Goal: Task Accomplishment & Management: Manage account settings

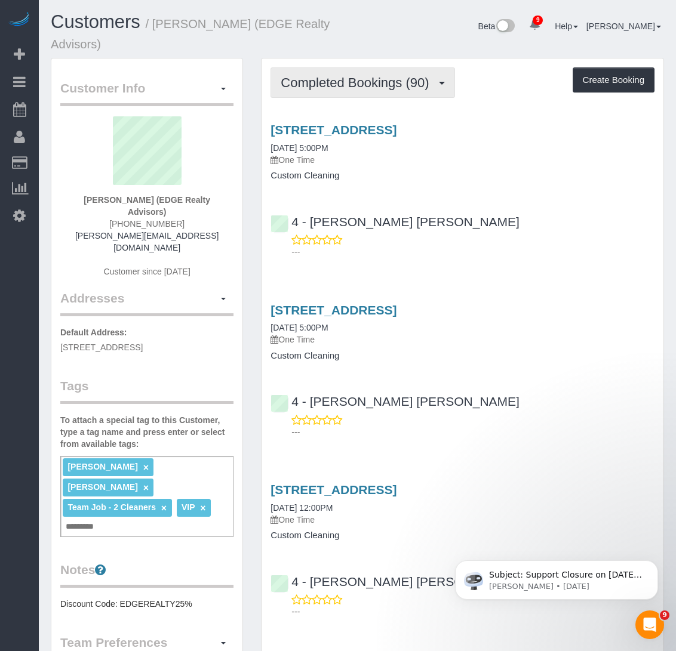
click at [334, 88] on span "Completed Bookings (90)" at bounding box center [358, 82] width 154 height 15
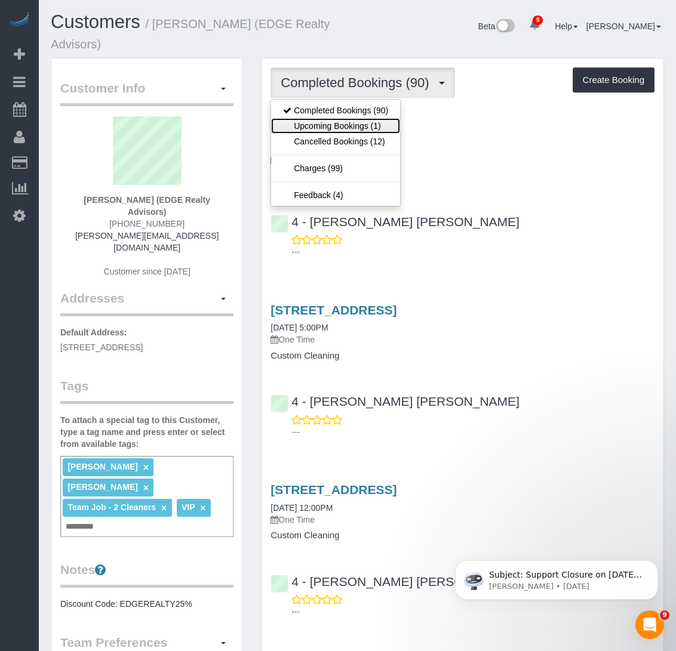
click at [318, 125] on link "Upcoming Bookings (1)" at bounding box center [335, 126] width 129 height 16
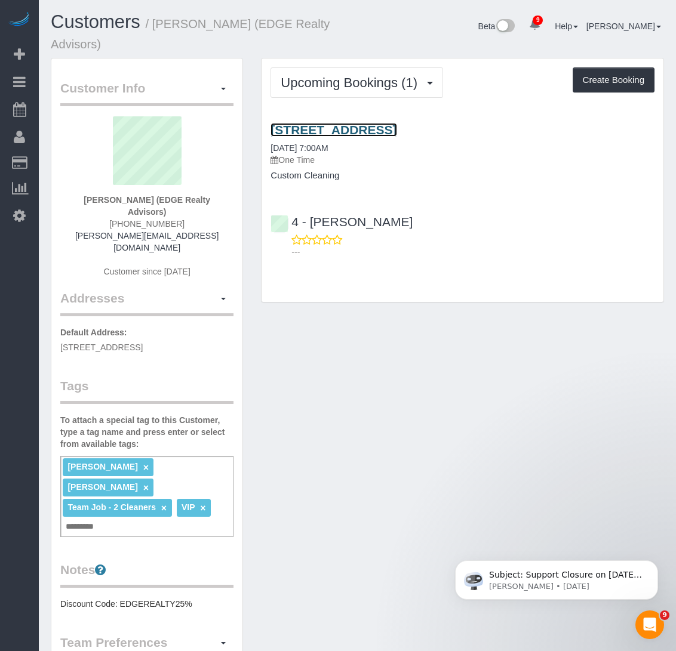
click at [306, 128] on link "[STREET_ADDRESS]" at bounding box center [334, 130] width 126 height 14
drag, startPoint x: 537, startPoint y: 128, endPoint x: 263, endPoint y: 135, distance: 274.2
click at [263, 135] on div "[STREET_ADDRESS] [DATE] 7:00AM One Time Custom Cleaning" at bounding box center [463, 152] width 402 height 58
copy link "[STREET_ADDRESS]"
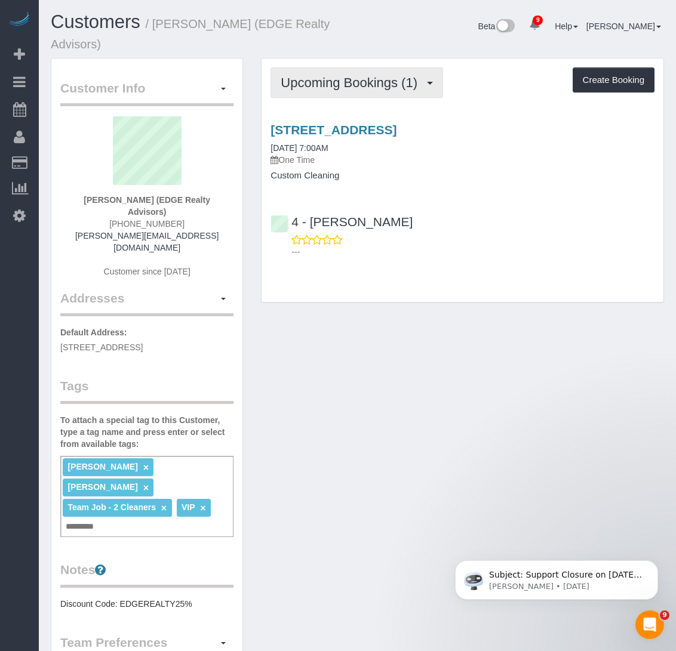
click at [308, 88] on span "Upcoming Bookings (1)" at bounding box center [352, 82] width 143 height 15
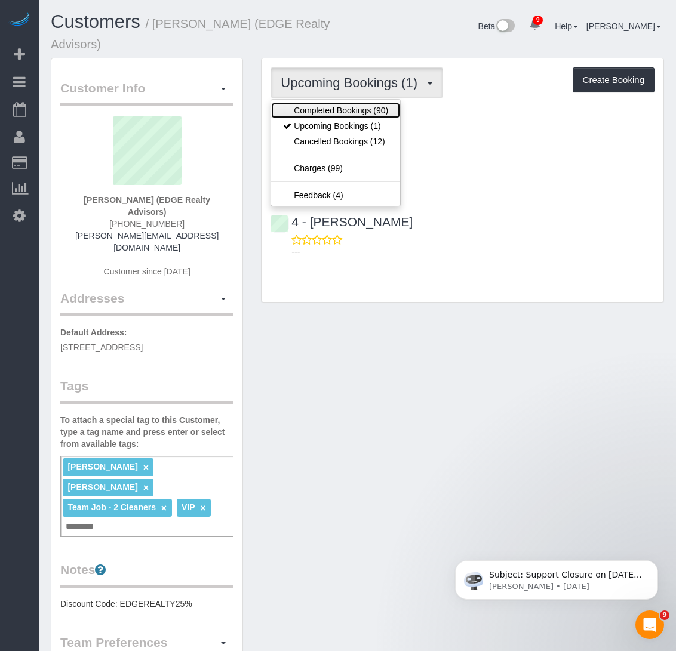
click at [308, 114] on link "Completed Bookings (90)" at bounding box center [335, 111] width 129 height 16
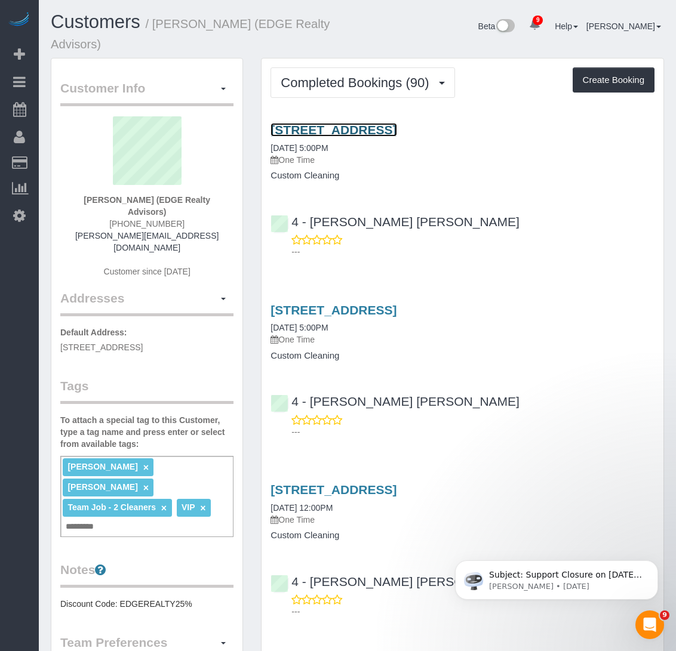
click at [287, 124] on link "83 Newbury Street, Apt. 3, Somerville, MA 02144" at bounding box center [334, 130] width 126 height 14
drag, startPoint x: 571, startPoint y: 132, endPoint x: 263, endPoint y: 122, distance: 308.3
click at [263, 122] on div "83 Newbury Street, Apt. 3, Somerville, MA 02144 08/31/2025 5:00PM One Time Cust…" at bounding box center [463, 188] width 402 height 150
copy link "83 Newbury Street, Apt. 3, Somerville, MA 02144"
click at [527, 174] on h4 "Custom Cleaning" at bounding box center [463, 176] width 384 height 10
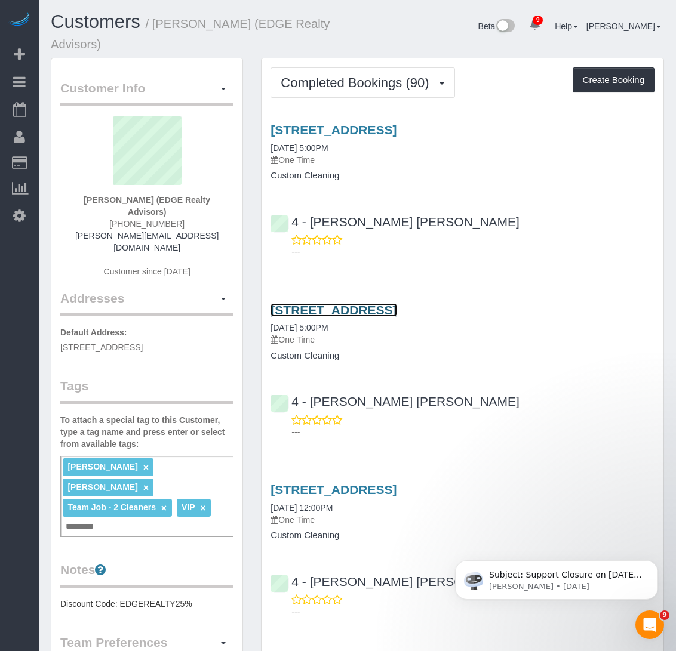
click at [397, 308] on link "83 Newbury Street, Apt. 2, Somerville, MA 02144" at bounding box center [334, 310] width 126 height 14
drag, startPoint x: 562, startPoint y: 312, endPoint x: 267, endPoint y: 301, distance: 295.2
click at [267, 301] on div "83 Newbury Street, Apt. 2, Somerville, MA 02144 08/31/2025 5:00PM One Time Cust…" at bounding box center [463, 368] width 402 height 150
copy link "83 Newbury Street, Apt. 2, Somerville, MA 02144"
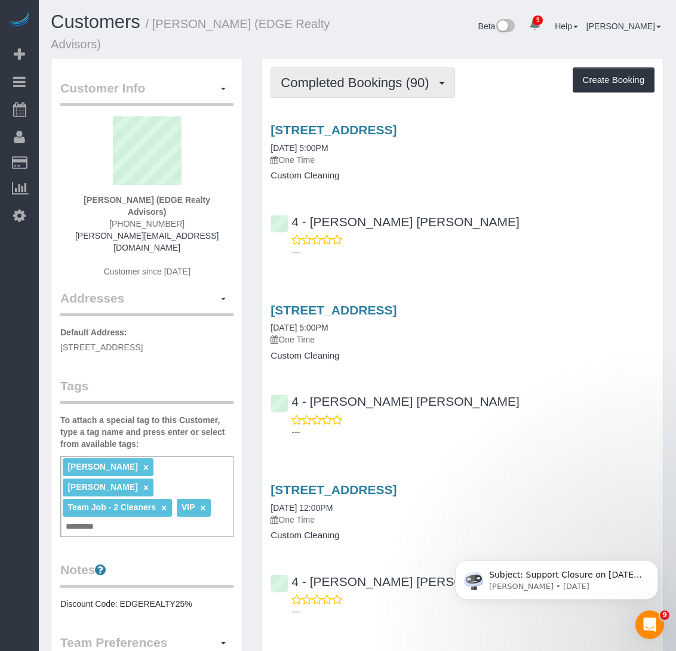
click at [395, 93] on button "Completed Bookings (90)" at bounding box center [363, 82] width 184 height 30
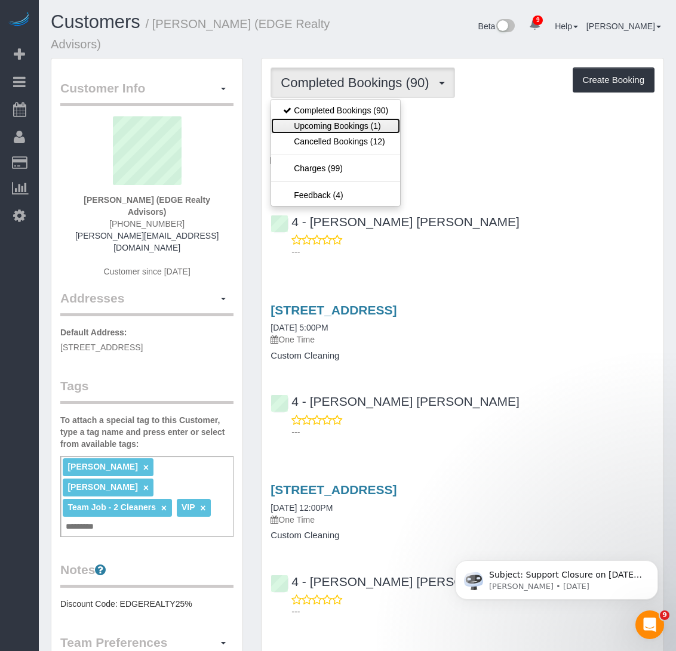
click at [378, 122] on link "Upcoming Bookings (1)" at bounding box center [335, 126] width 129 height 16
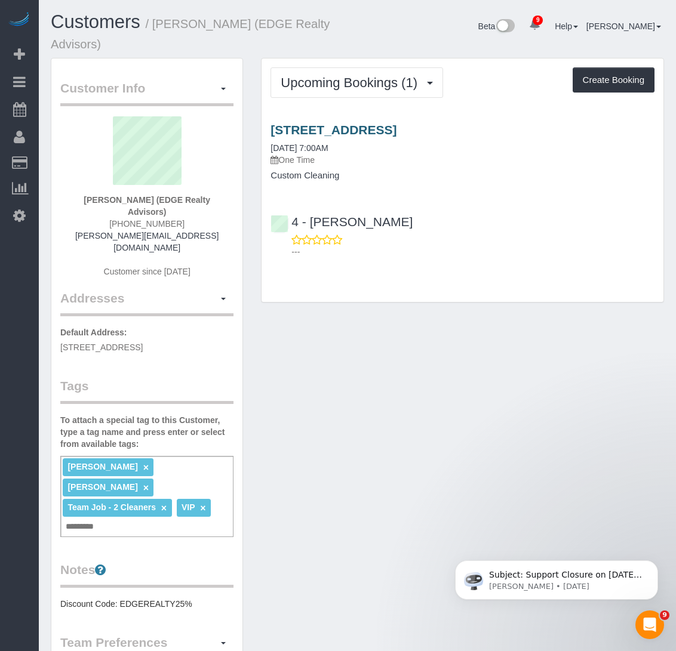
drag, startPoint x: 266, startPoint y: 136, endPoint x: 414, endPoint y: 127, distance: 149.0
click at [414, 127] on div "5 Millmont Street, Apt. 3, Roxbury, MA 02119 09/01/2025 7:00AM One Time Custom …" at bounding box center [463, 152] width 402 height 58
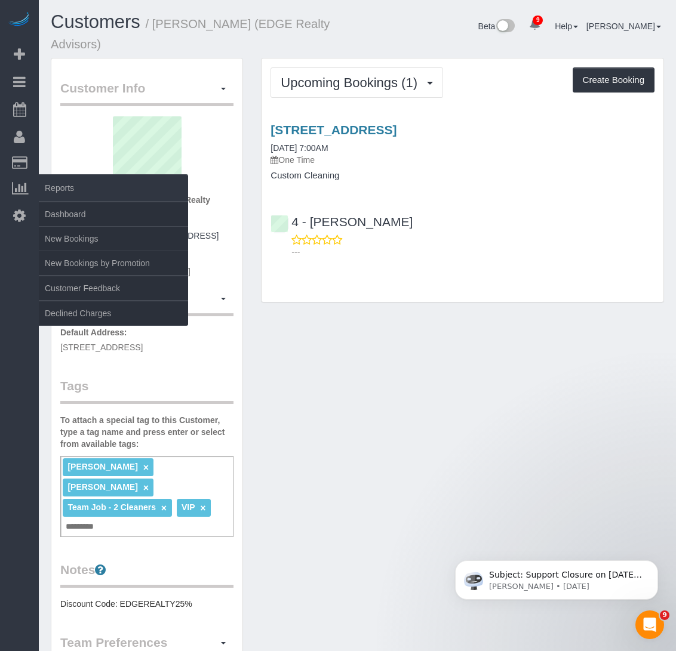
copy link "5 Millmont Street, Apt. 3"
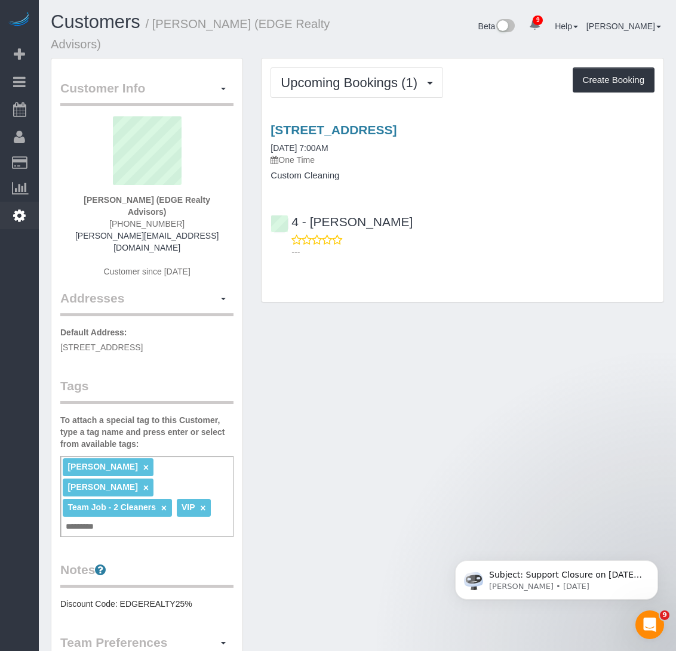
copy link "5 Millmont Street, Apt. 3"
drag, startPoint x: 456, startPoint y: 36, endPoint x: 566, endPoint y: 316, distance: 300.8
click at [456, 36] on div "Beta 9 Your Notifications You have 0 alerts × You have 2 to charge for 08/31/20…" at bounding box center [516, 28] width 316 height 32
click at [368, 82] on span "Upcoming Bookings (1)" at bounding box center [352, 82] width 143 height 15
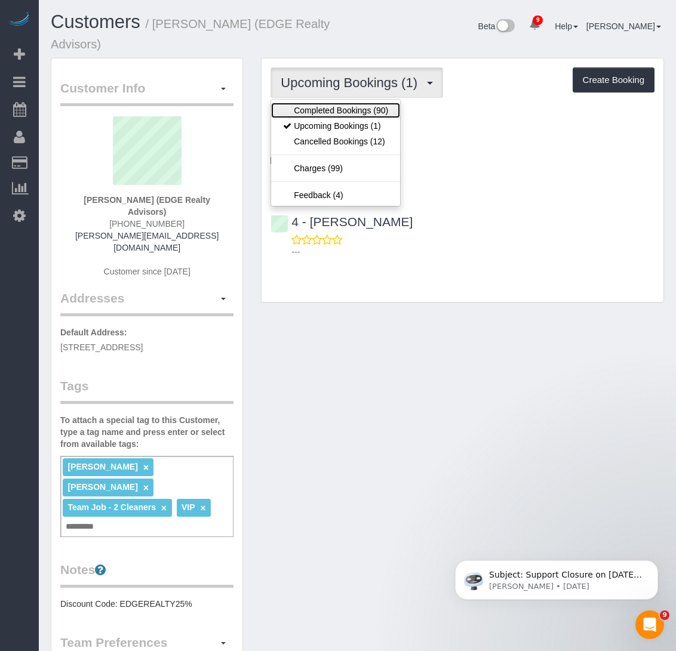
click at [357, 104] on link "Completed Bookings (90)" at bounding box center [335, 111] width 129 height 16
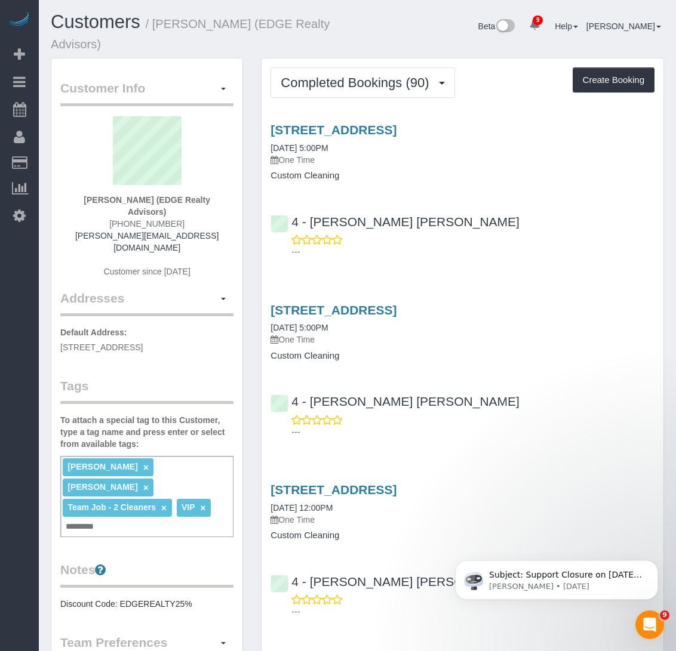
click at [460, 178] on h4 "Custom Cleaning" at bounding box center [463, 176] width 384 height 10
click at [436, 172] on h4 "Custom Cleaning" at bounding box center [463, 176] width 384 height 10
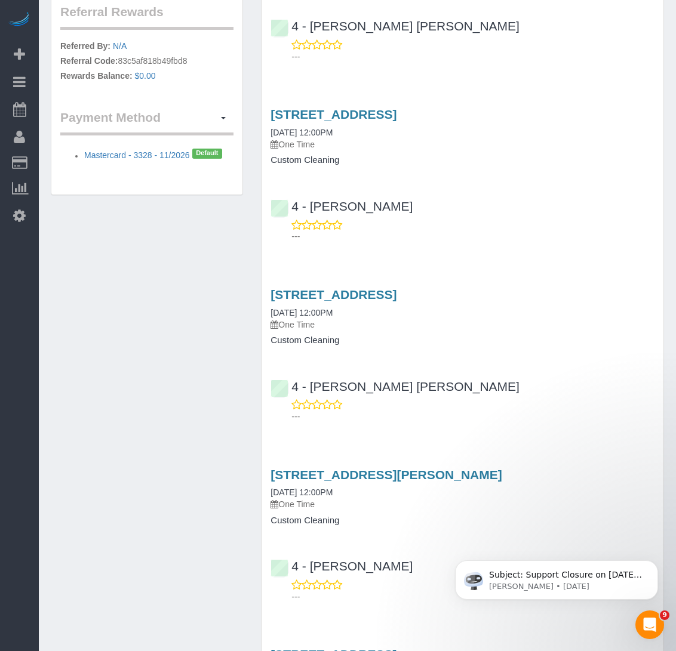
scroll to position [717, 0]
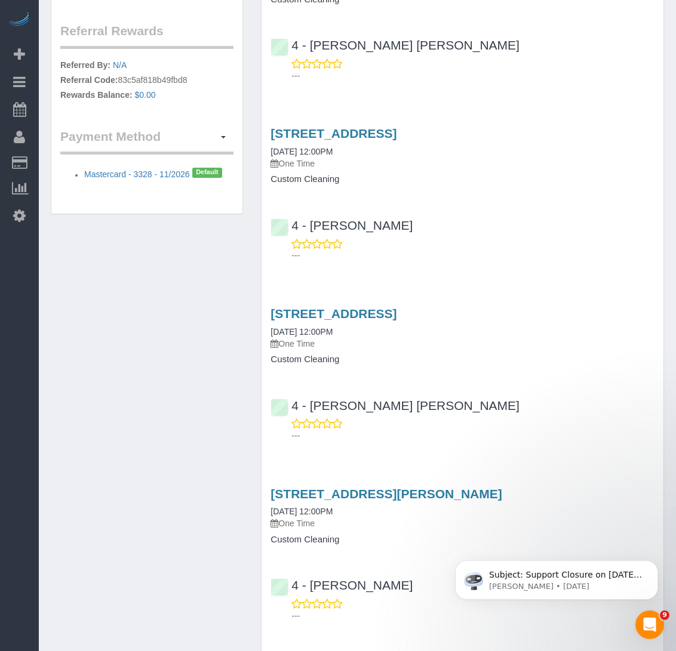
click at [404, 356] on h4 "Custom Cleaning" at bounding box center [463, 360] width 384 height 10
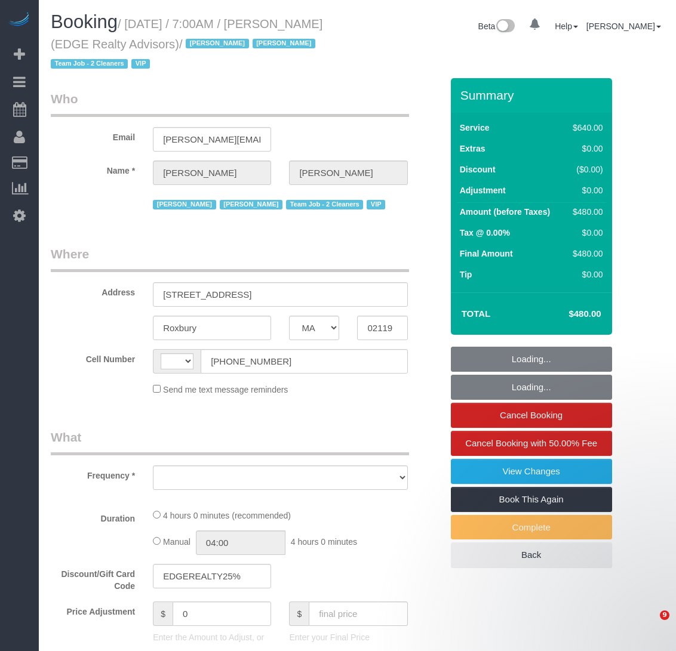
select select "MA"
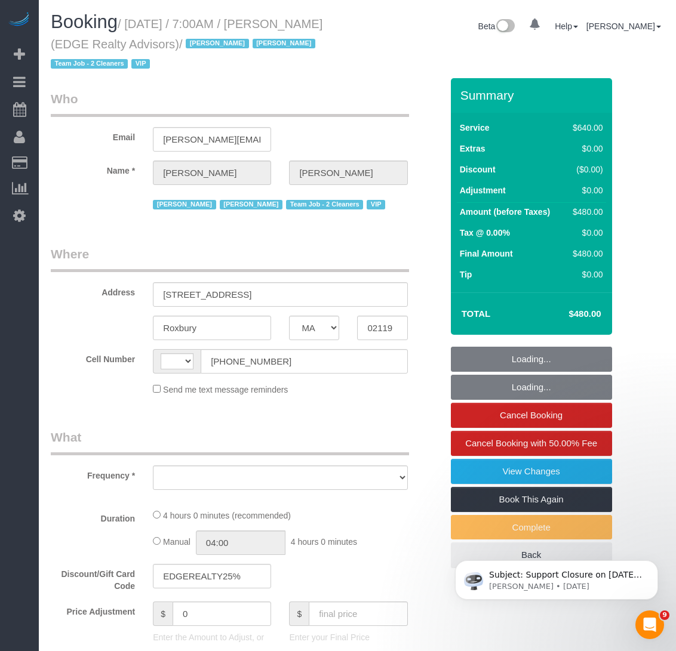
select select "string:US"
select select "object:717"
select select "2"
select select "240"
select select "number:89"
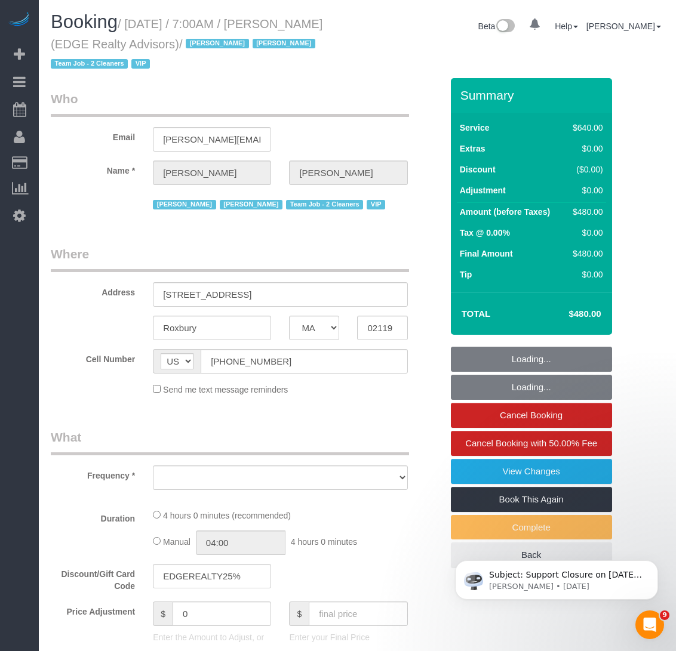
select select "number:90"
select select "number:15"
select select "number:7"
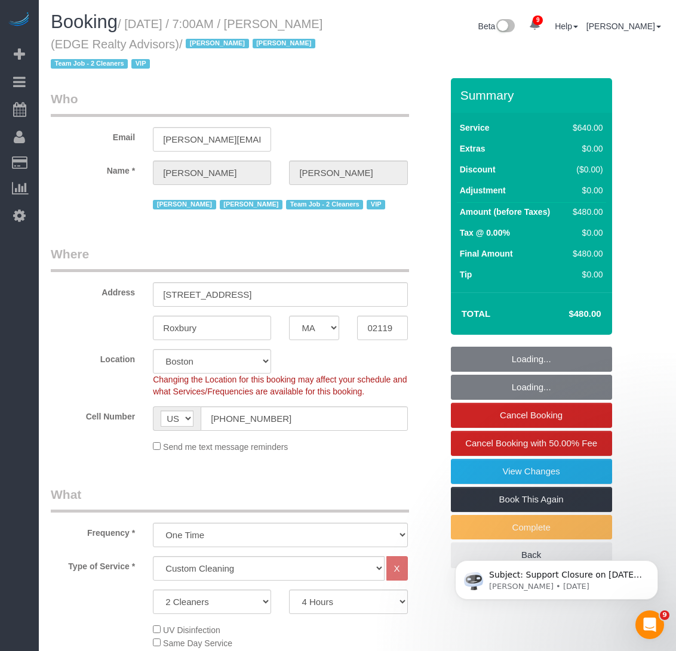
select select "string:stripe-pm_1NctNu4VGloSiKo7xER55rCs"
select select "object:1064"
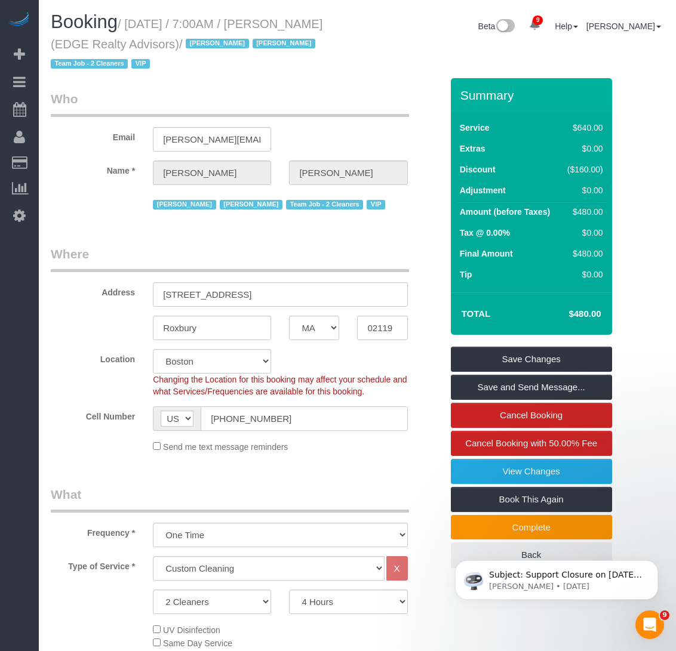
click at [281, 422] on input "(857) 384-9849" at bounding box center [304, 419] width 207 height 24
drag, startPoint x: 281, startPoint y: 422, endPoint x: 133, endPoint y: 405, distance: 149.0
click at [133, 405] on sui-booking-location "Location Manhattan Austin Boston Bronx Brooklyn Charlotte Denver New Jersey Por…" at bounding box center [246, 401] width 391 height 104
click at [290, 137] on div "Email gabriela@edgerealty.com" at bounding box center [246, 121] width 409 height 62
drag, startPoint x: 282, startPoint y: 416, endPoint x: 205, endPoint y: 408, distance: 76.8
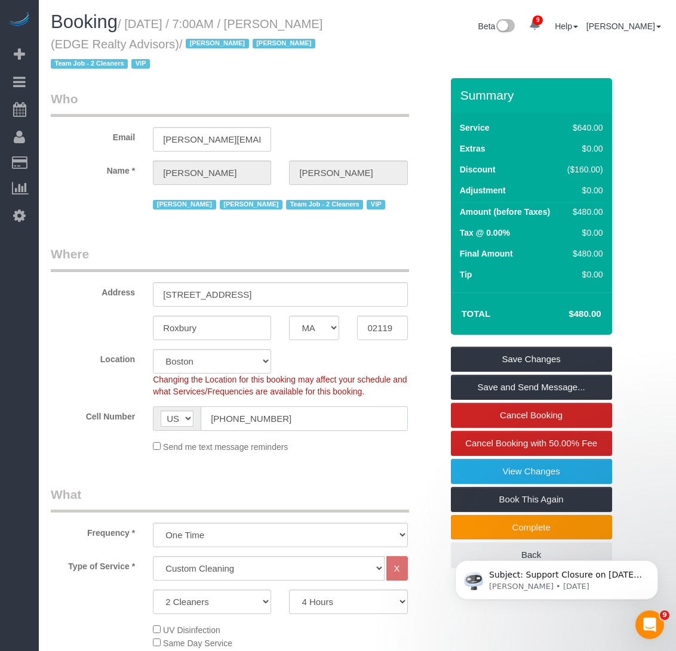
click at [205, 408] on input "(857) 384-9849" at bounding box center [304, 419] width 207 height 24
drag, startPoint x: 345, startPoint y: 106, endPoint x: 336, endPoint y: 112, distance: 11.1
click at [345, 106] on legend "Who" at bounding box center [230, 103] width 358 height 27
drag, startPoint x: 297, startPoint y: 416, endPoint x: 194, endPoint y: 416, distance: 102.7
click at [194, 416] on div "AF AL DZ AD AO AI AQ AG AR AM AW AU AT AZ BS BH BD BB BY BE BZ BJ BM BT BO BA B…" at bounding box center [280, 419] width 254 height 24
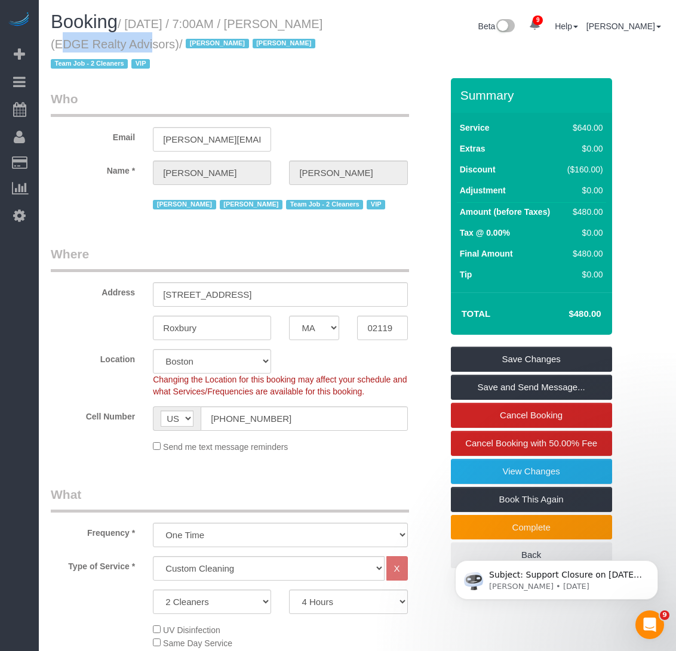
drag, startPoint x: 301, startPoint y: 23, endPoint x: 96, endPoint y: 38, distance: 206.0
click at [96, 38] on small "/ September 01, 2025 / 7:00AM / Gabriela Gorman (EDGE Realty Advisors) / Jacky …" at bounding box center [187, 44] width 272 height 54
copy small "Gabriela Gorman"
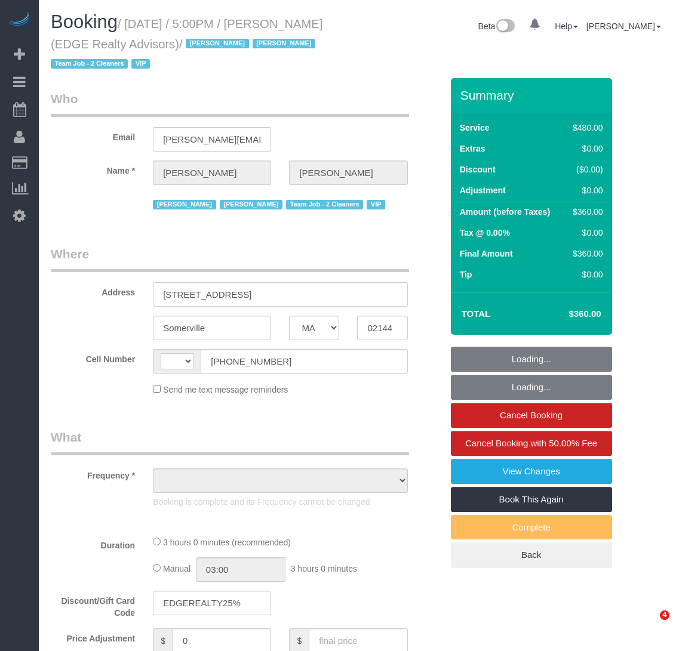
select select "MA"
select select "string:US"
select select "object:869"
select select "number:89"
select select "number:90"
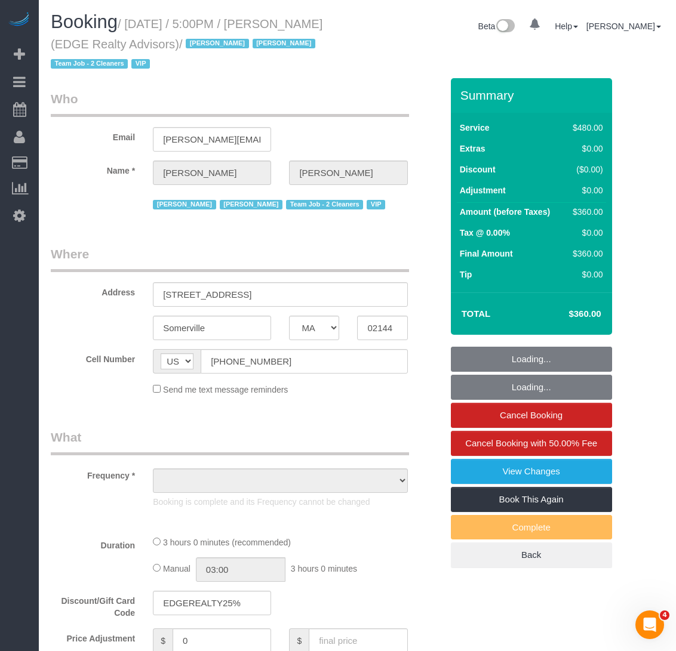
select select "number:15"
select select "number:7"
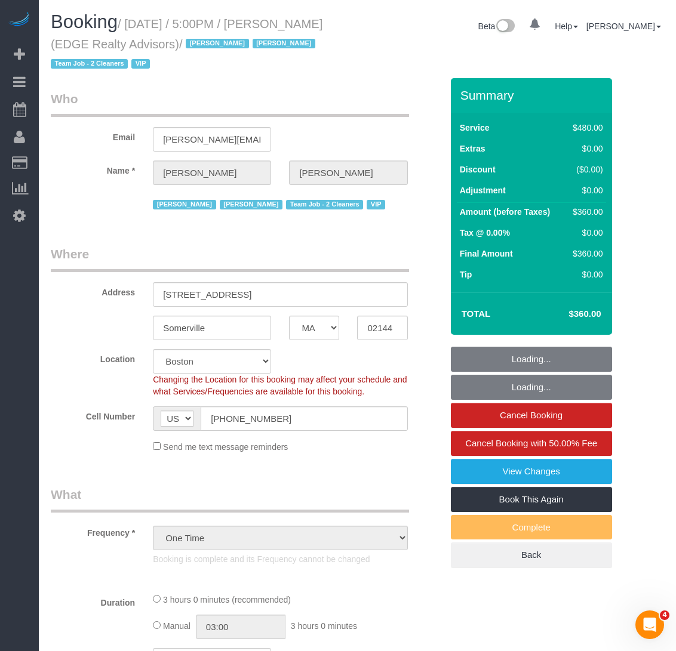
select select "string:stripe-pm_1NctNu4VGloSiKo7xER55rCs"
select select "2"
select select "180"
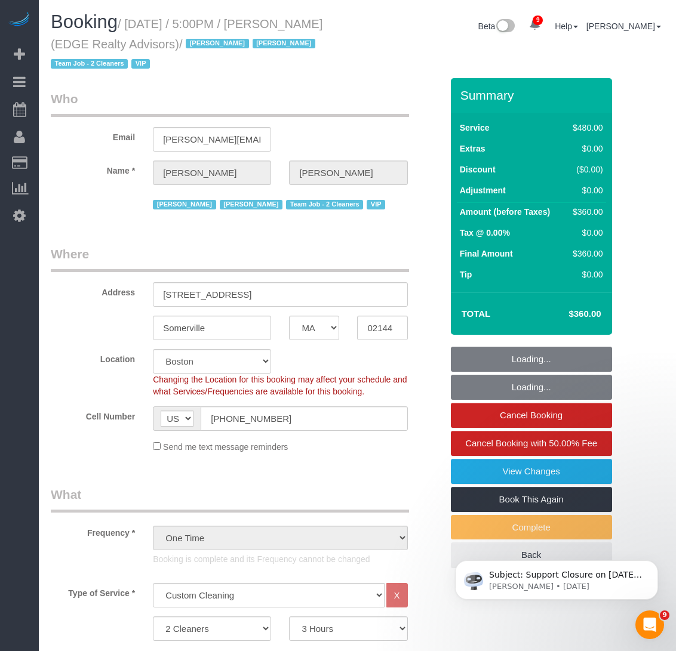
select select "object:1018"
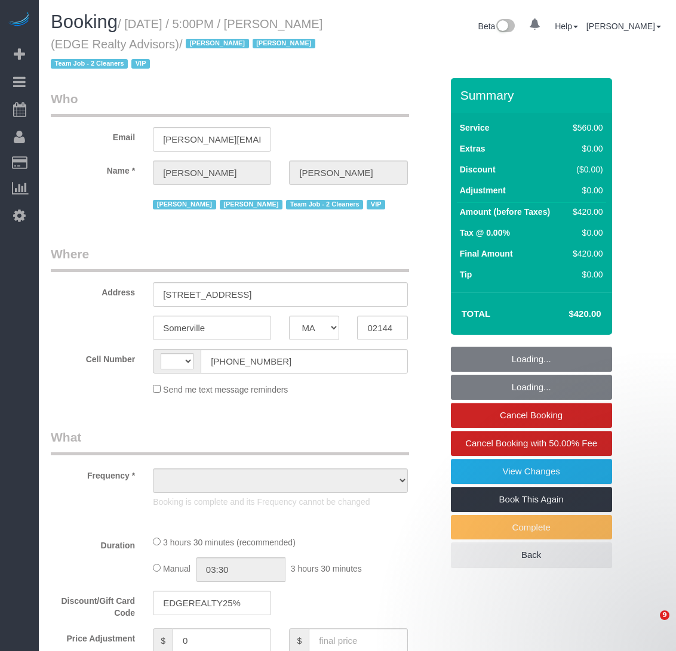
select select "MA"
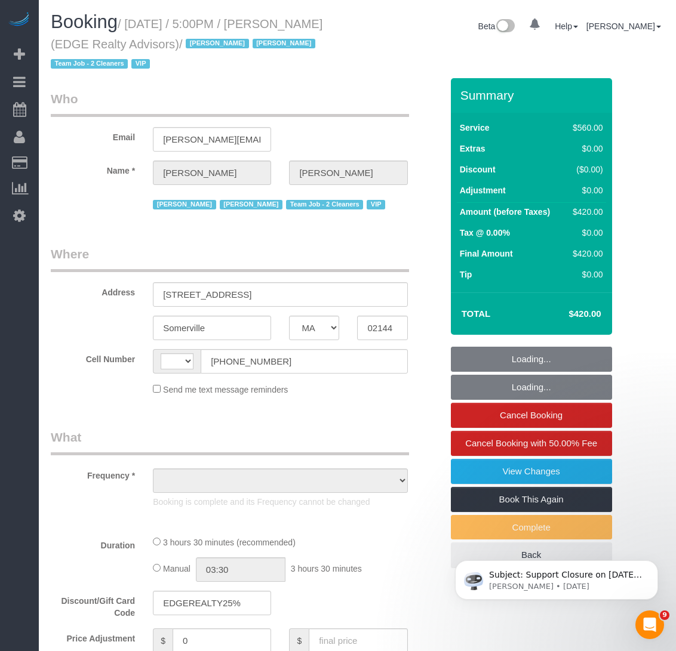
select select "string:US"
select select "object:695"
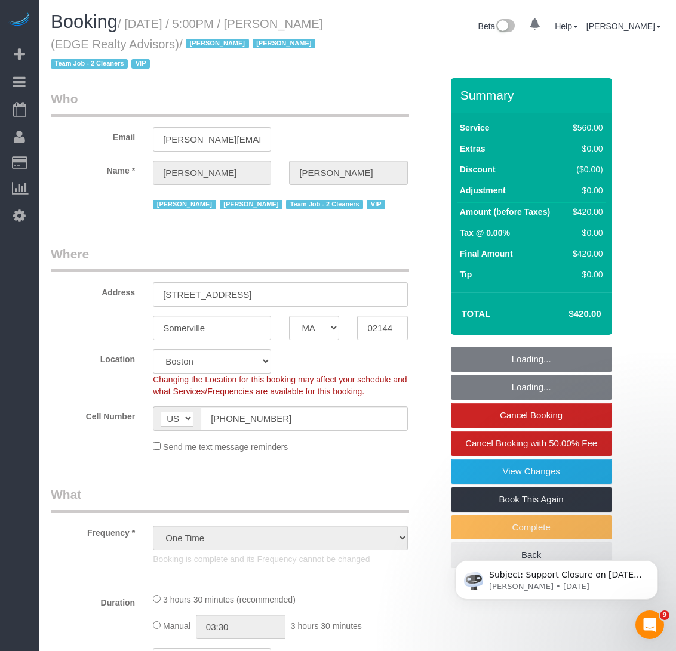
select select "string:stripe-pm_1NctNu4VGloSiKo7xER55rCs"
select select "2"
select select "210"
select select "number:89"
select select "number:90"
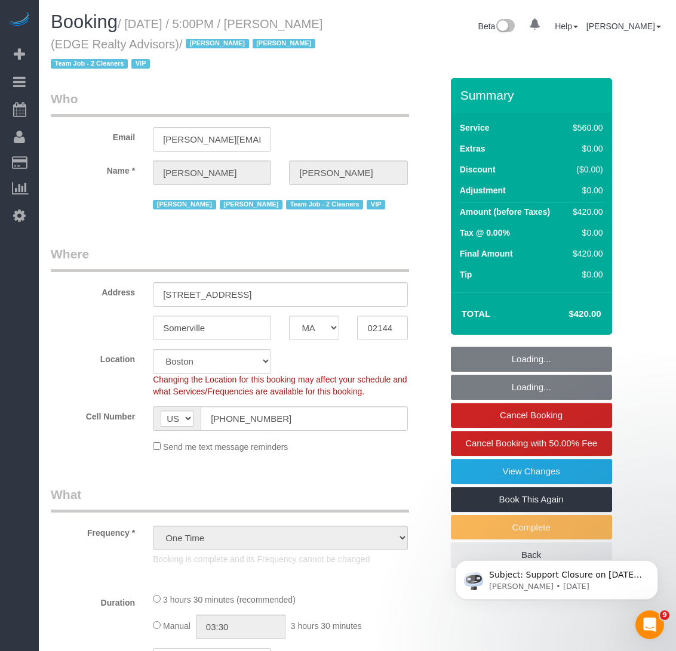
select select "number:15"
select select "number:7"
select select "object:1071"
drag, startPoint x: 226, startPoint y: 41, endPoint x: 130, endPoint y: 20, distance: 97.7
click at [130, 20] on small "/ August 31, 2025 / 5:00PM / Gabriela Gorman (EDGE Realty Advisors) / Jacky Xu …" at bounding box center [187, 44] width 272 height 54
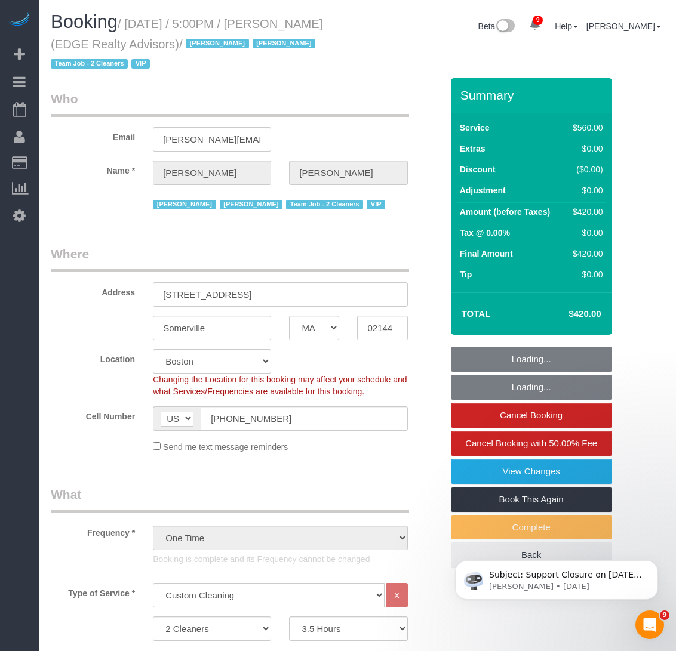
copy small "August 31, 2025 / 5:00PM / Gabriela Gorman (EDGE Realty Advisors)"
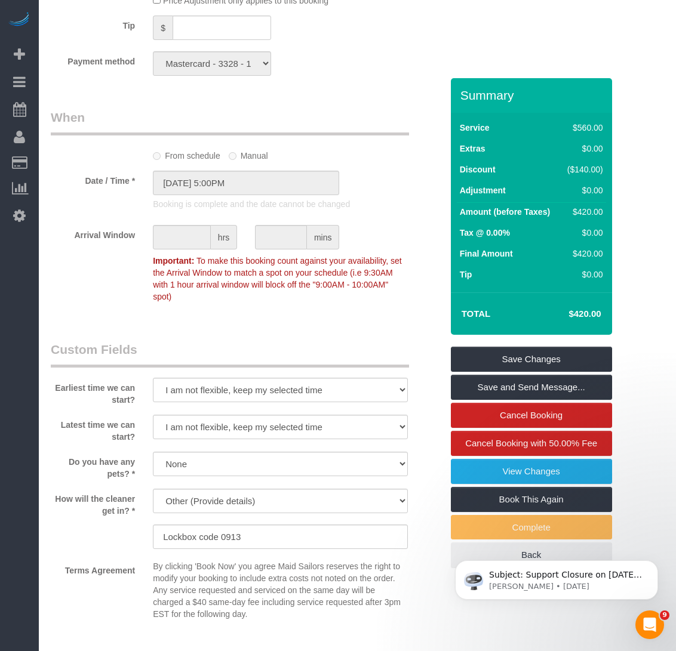
scroll to position [955, 0]
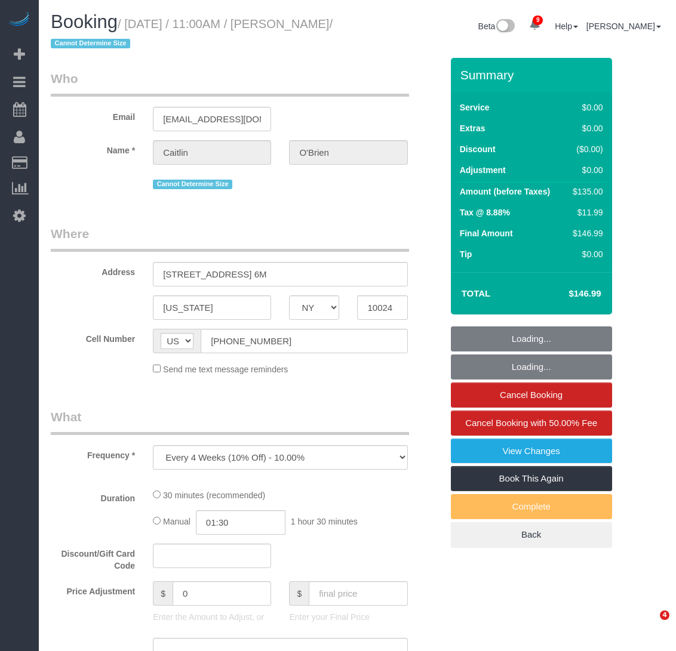
select select "NY"
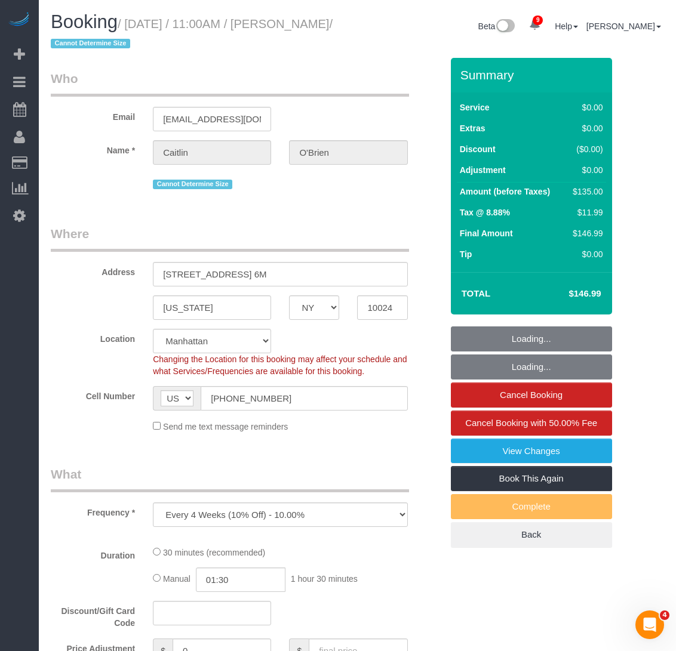
select select "object:818"
select select "string:stripe-pm_1Qqee04VGloSiKo7obcjrnBA"
select select "number:89"
select select "number:90"
select select "number:15"
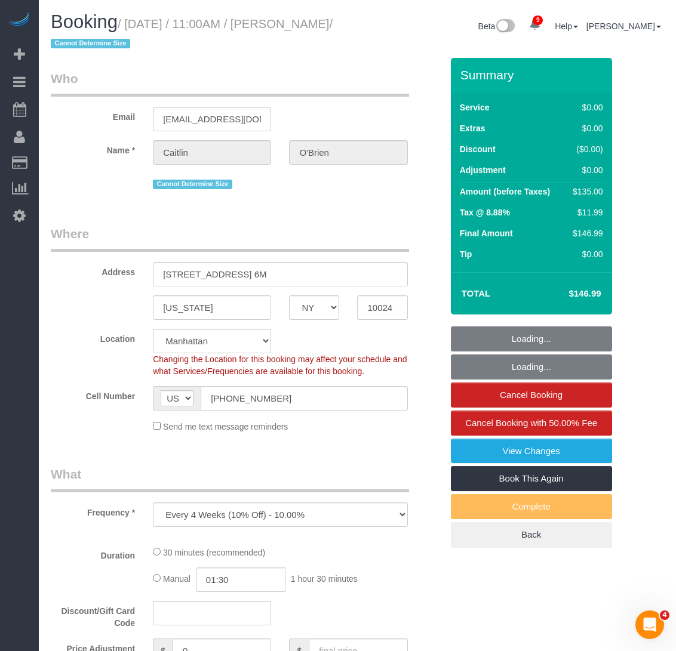
select select "number:5"
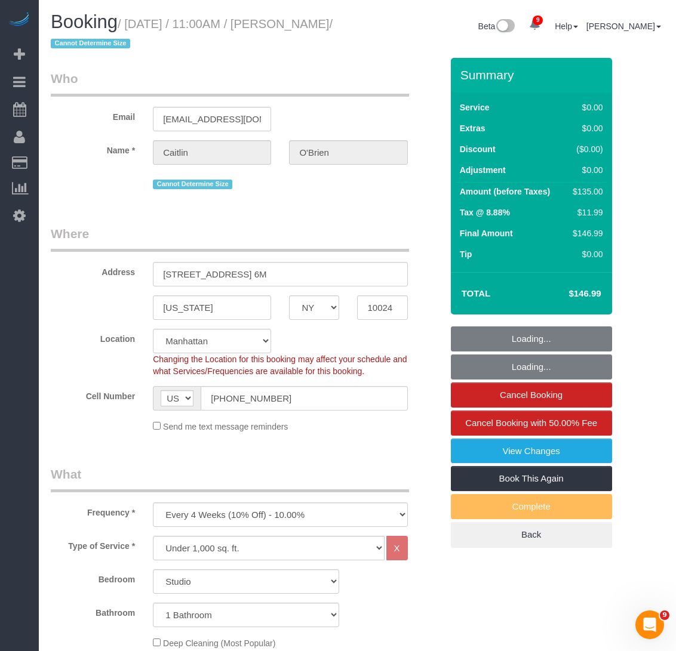
select select "spot1"
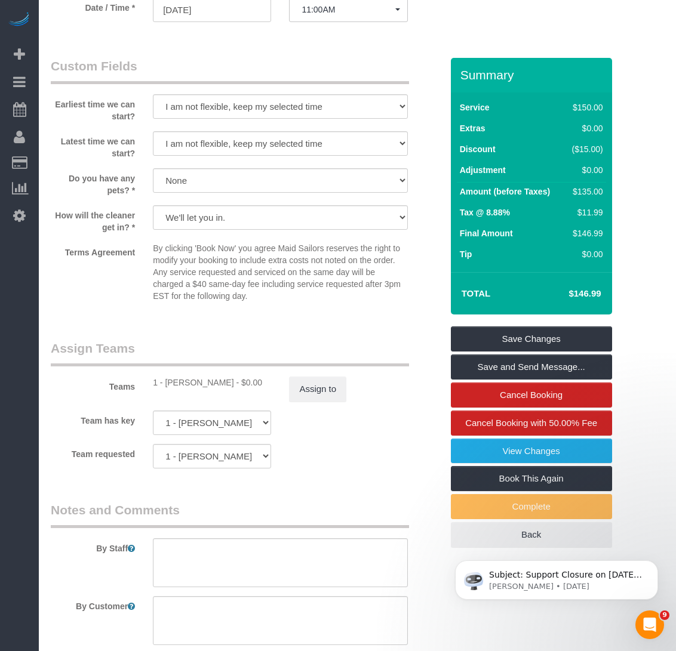
scroll to position [1254, 0]
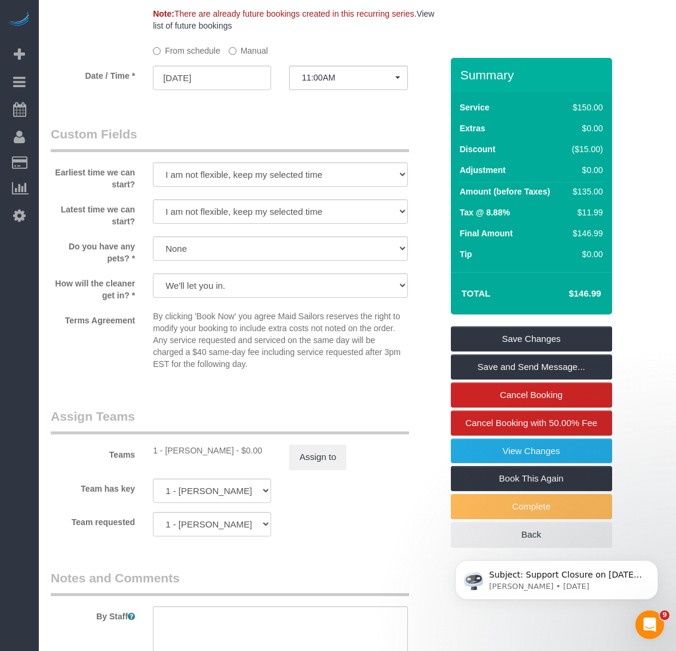
click at [294, 128] on legend "Custom Fields" at bounding box center [230, 138] width 358 height 27
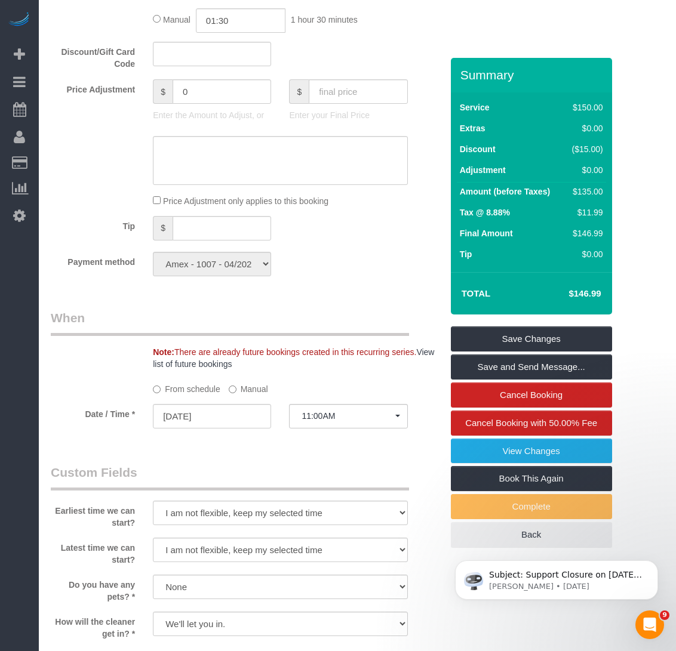
scroll to position [896, 0]
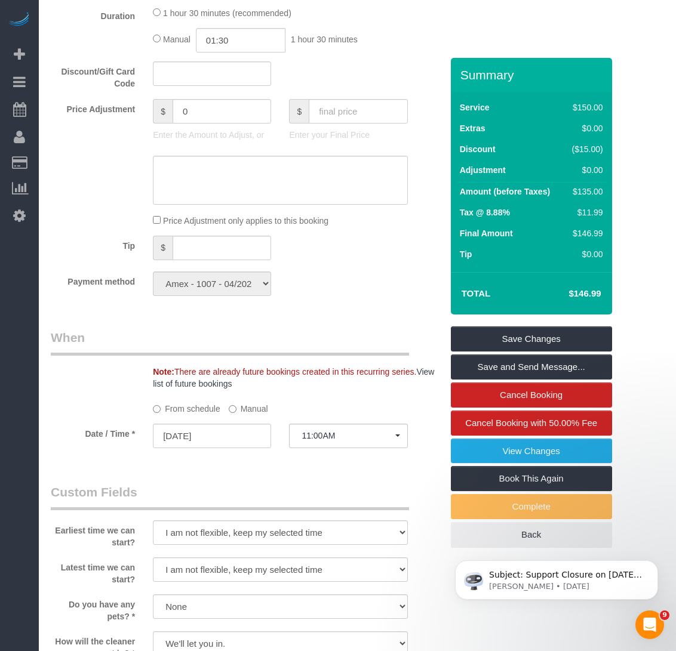
drag, startPoint x: 411, startPoint y: 31, endPoint x: 400, endPoint y: 26, distance: 11.8
click at [411, 31] on div "1 hour 30 minutes (recommended) Manual 01:30 1 hour 30 minutes" at bounding box center [280, 29] width 272 height 47
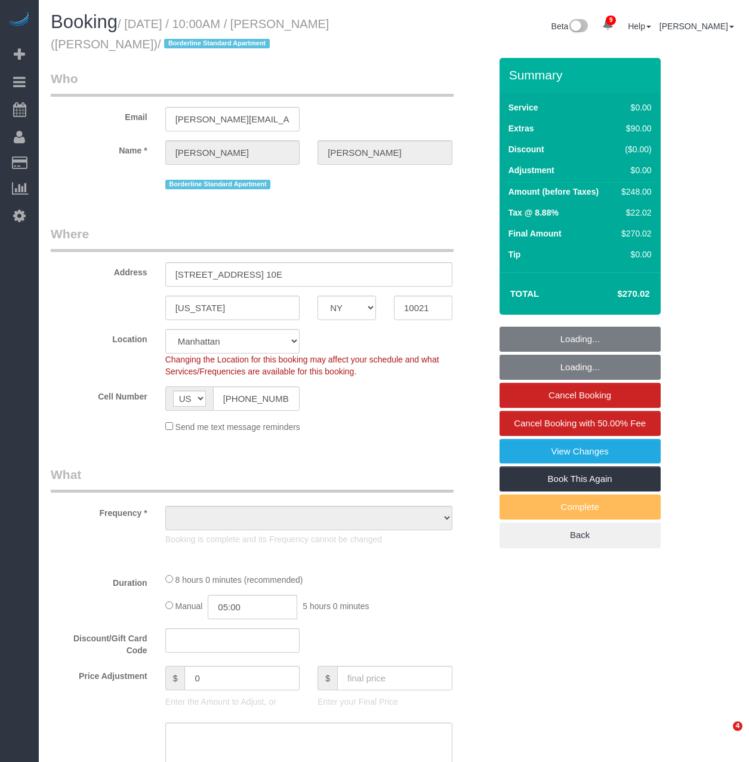
select select "NY"
select select "2"
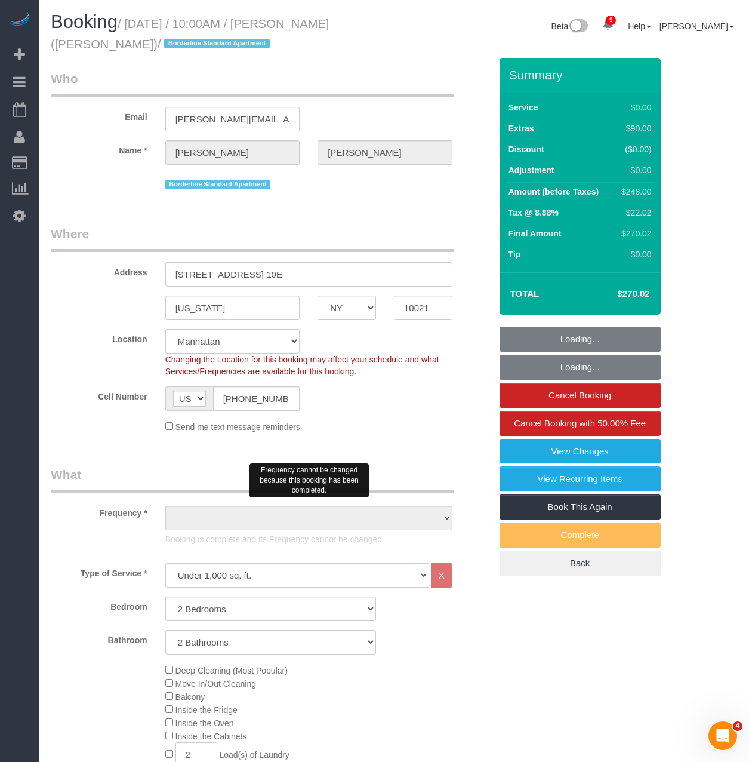
select select "object:824"
select select "spot1"
select select "number:57"
select select "number:73"
select select "number:15"
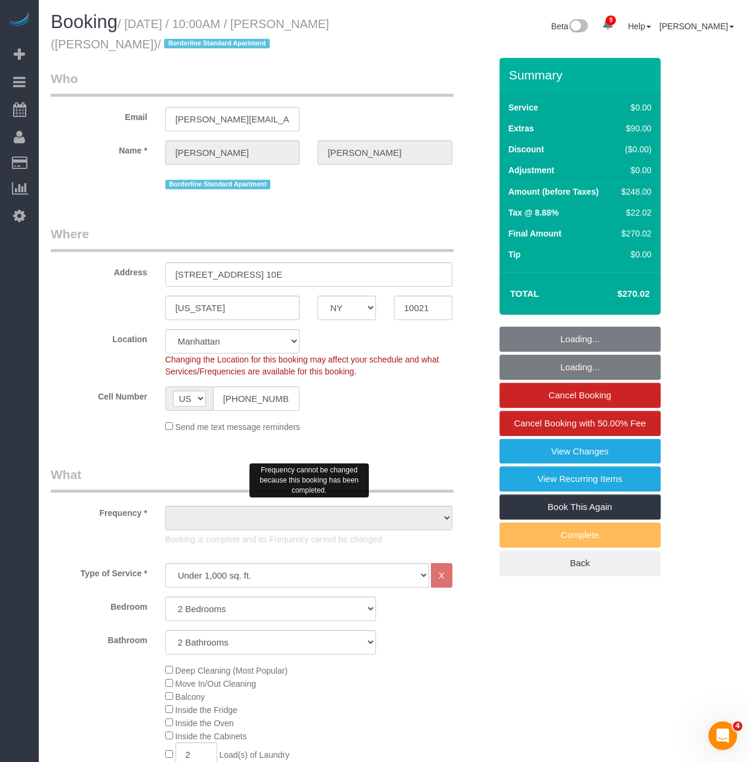
select select "number:6"
select select "string:stripe-pm_1R58S94VGloSiKo7oTDM75CS"
select select "object:1408"
select select "2"
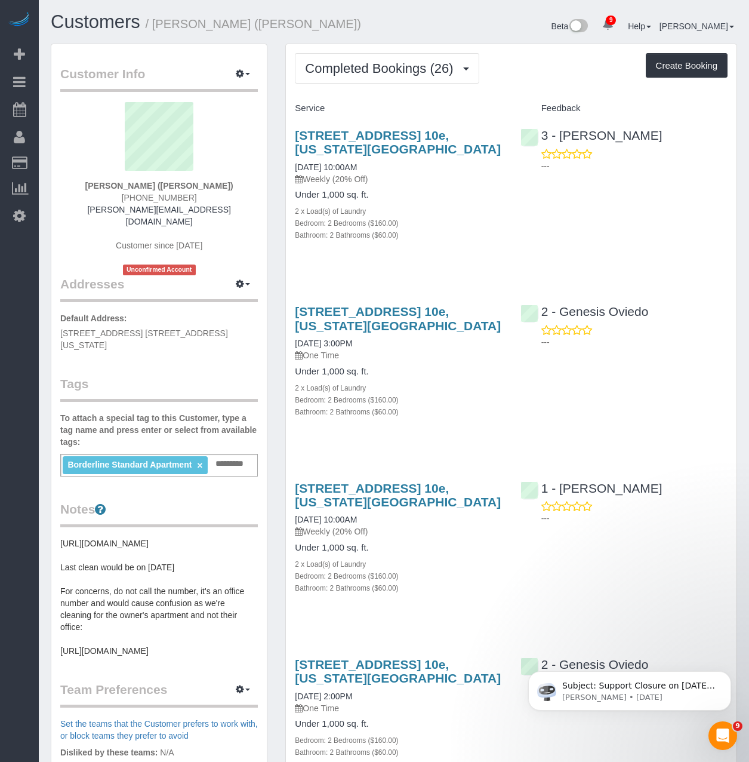
click at [491, 189] on div "[STREET_ADDRESS] 10e, [US_STATE][GEOGRAPHIC_DATA] [DATE] 10:00AM Weekly (20% Of…" at bounding box center [398, 191] width 225 height 146
click at [334, 140] on link "[STREET_ADDRESS] 10e, [US_STATE][GEOGRAPHIC_DATA]" at bounding box center [398, 141] width 206 height 27
click at [378, 65] on span "Completed Bookings (26)" at bounding box center [382, 68] width 154 height 15
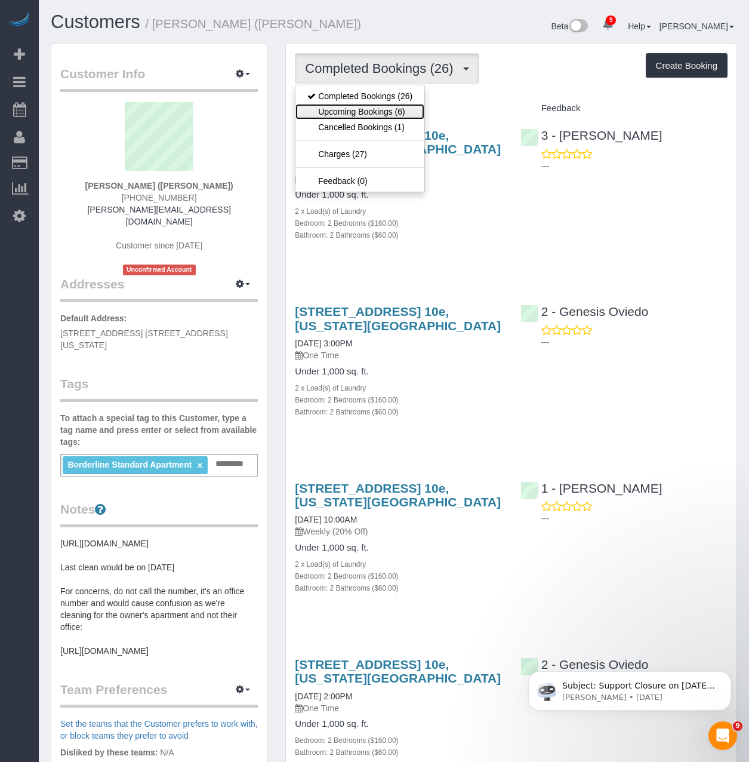
click at [342, 116] on link "Upcoming Bookings (6)" at bounding box center [360, 112] width 129 height 16
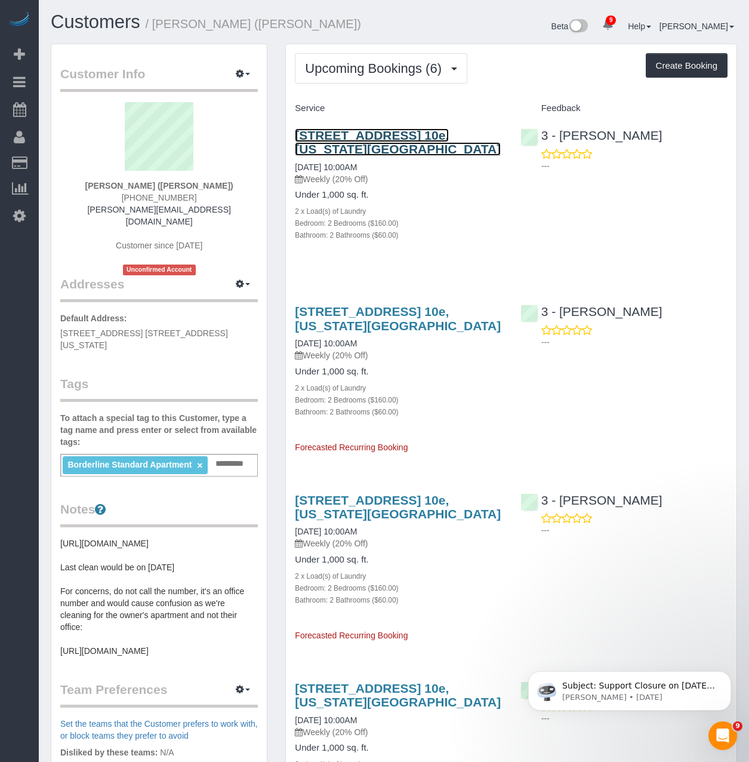
click at [338, 133] on link "[STREET_ADDRESS] 10e, [US_STATE][GEOGRAPHIC_DATA]" at bounding box center [398, 141] width 206 height 27
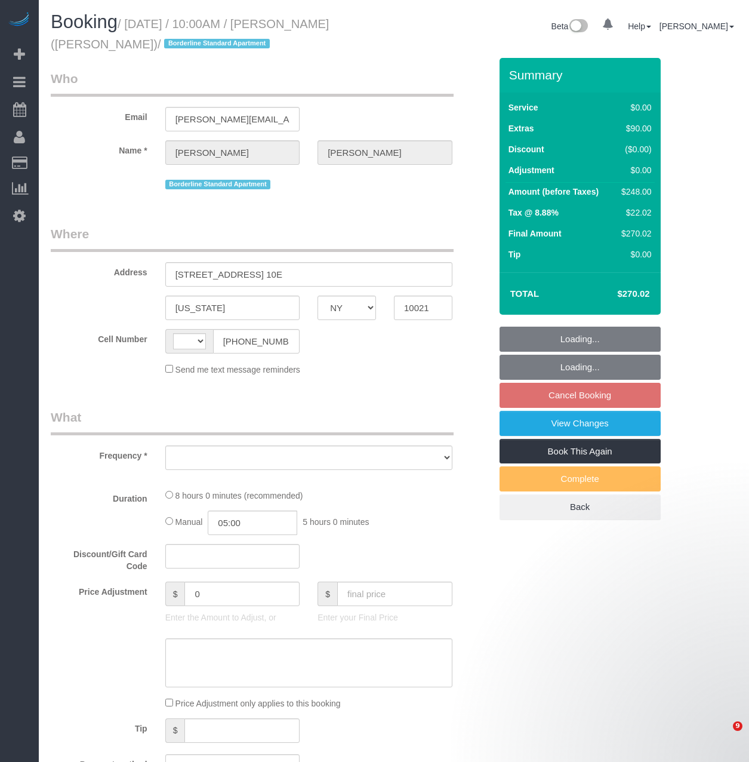
select select "NY"
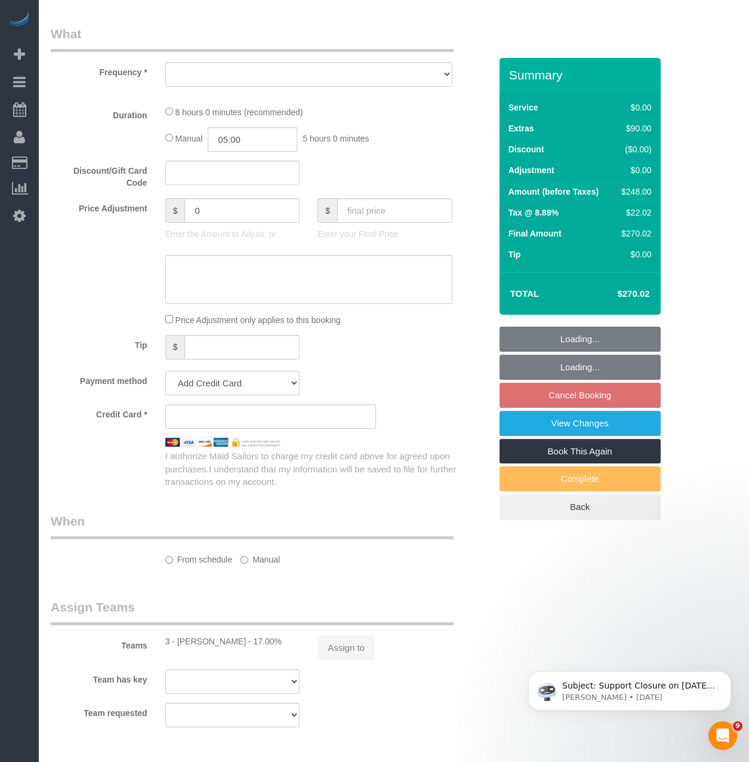
select select "string:[GEOGRAPHIC_DATA]"
select select "object:701"
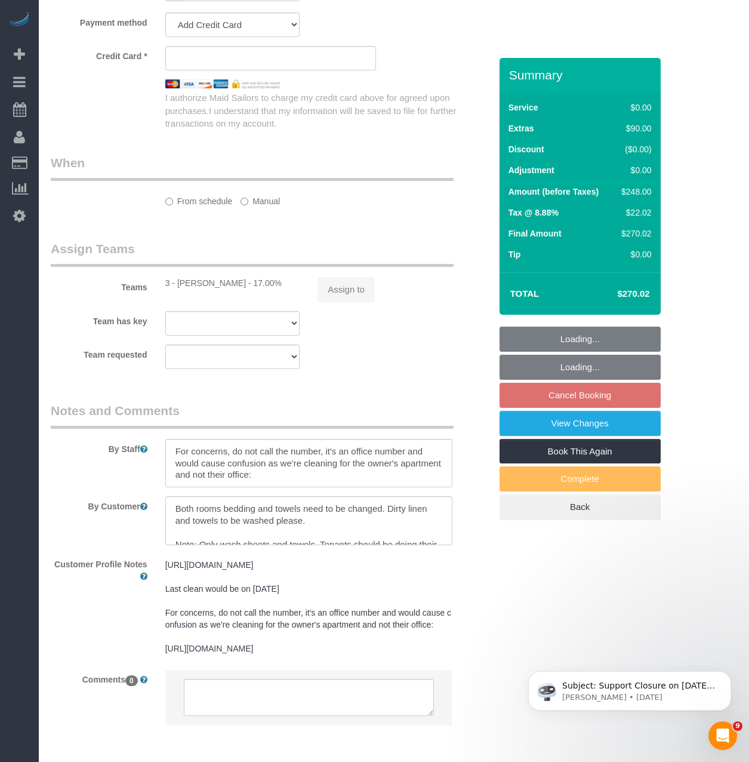
select select "2"
select select "number:57"
select select "number:73"
select select "number:15"
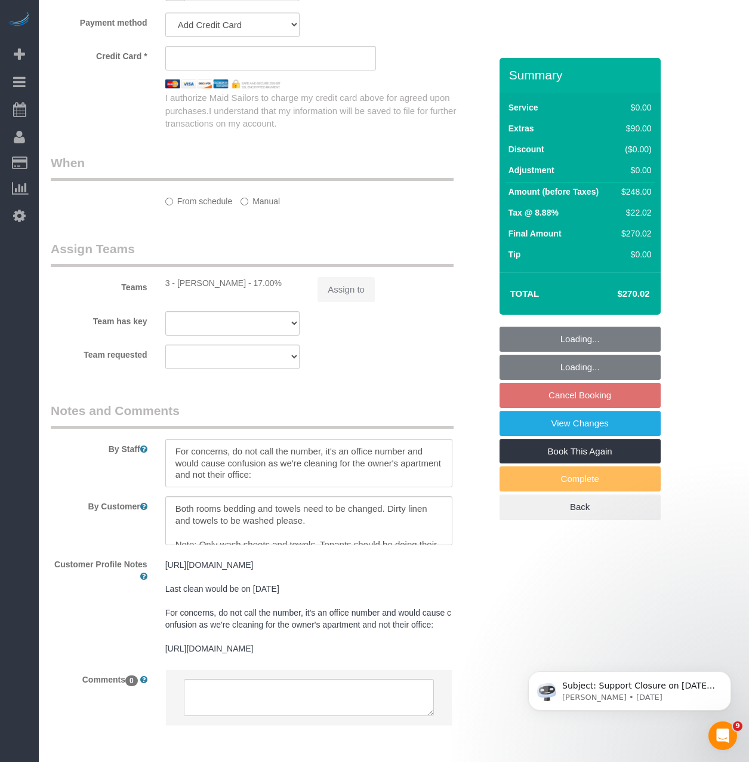
select select "number:6"
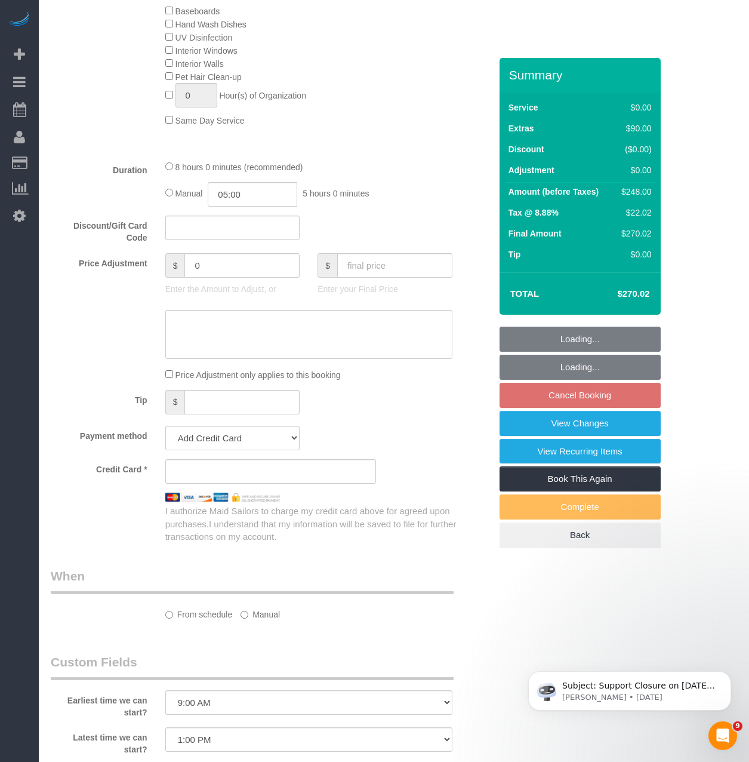
scroll to position [1217, 0]
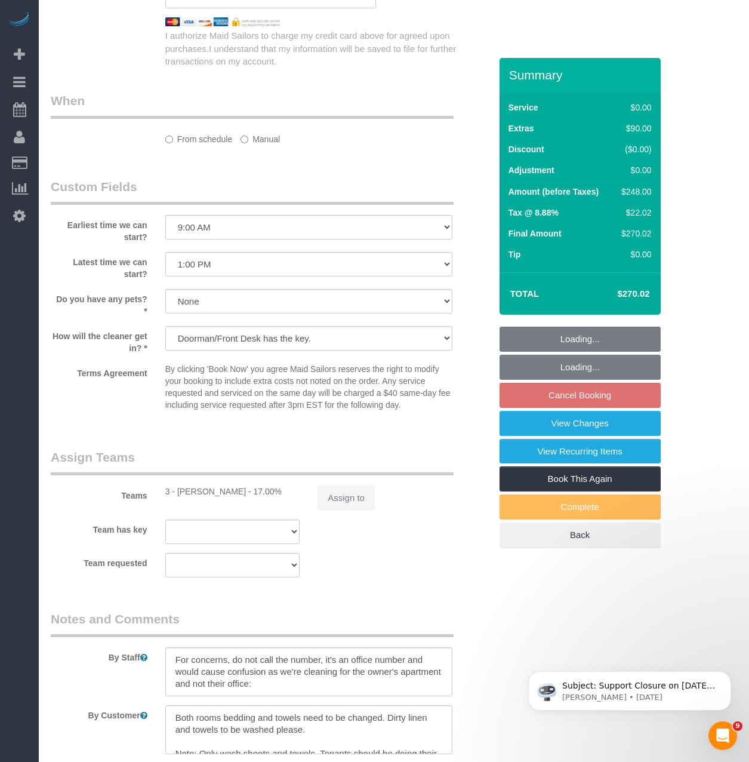
select select "object:1350"
select select "string:stripe-pm_1R58S94VGloSiKo7oTDM75CS"
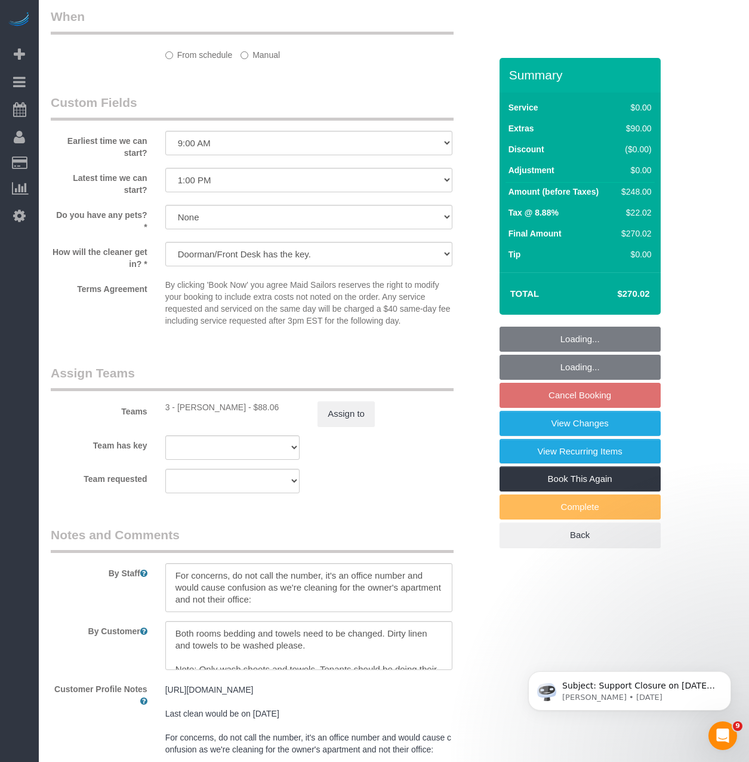
select select "2"
select select "spot3"
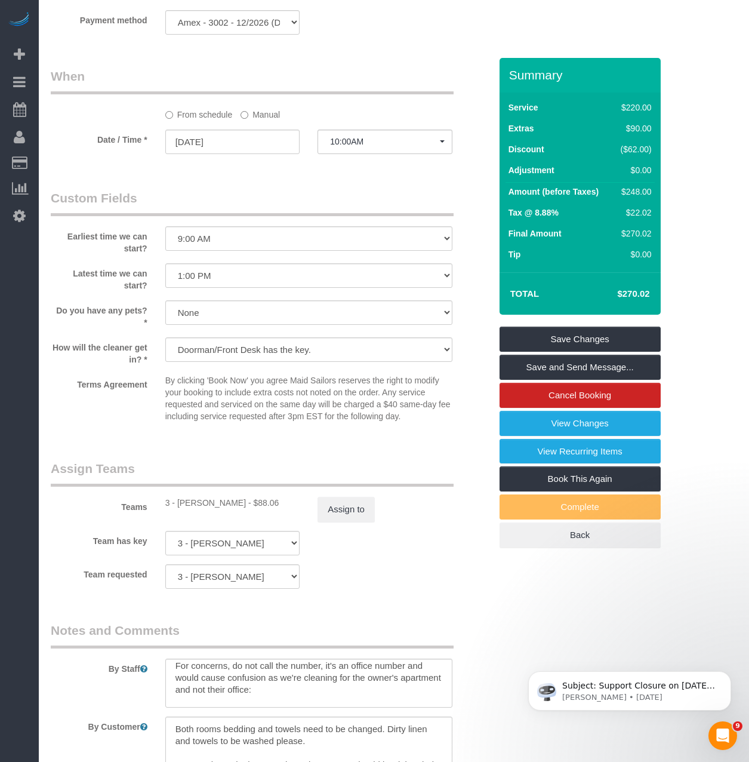
scroll to position [0, 0]
click at [318, 693] on textarea at bounding box center [308, 683] width 287 height 49
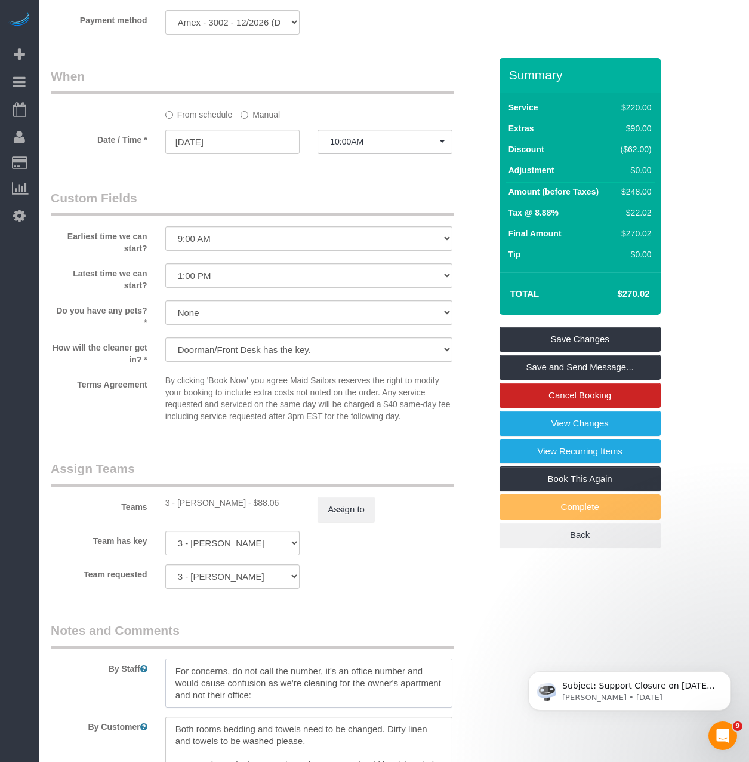
drag, startPoint x: 235, startPoint y: 682, endPoint x: 145, endPoint y: 644, distance: 98.3
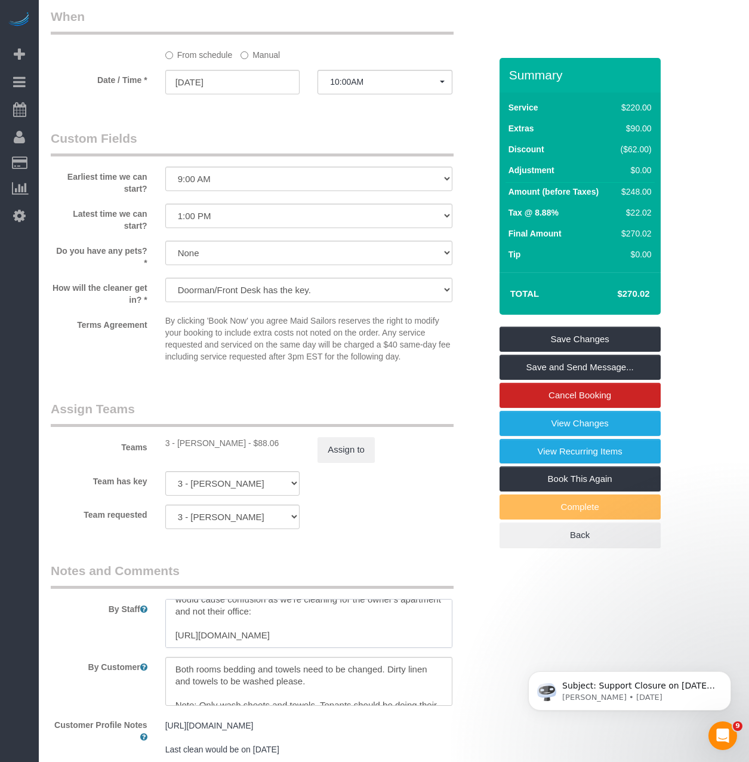
scroll to position [60, 0]
click at [242, 627] on textarea at bounding box center [308, 623] width 287 height 49
drag, startPoint x: 223, startPoint y: 611, endPoint x: 162, endPoint y: 618, distance: 61.3
click at [164, 617] on div at bounding box center [308, 623] width 305 height 49
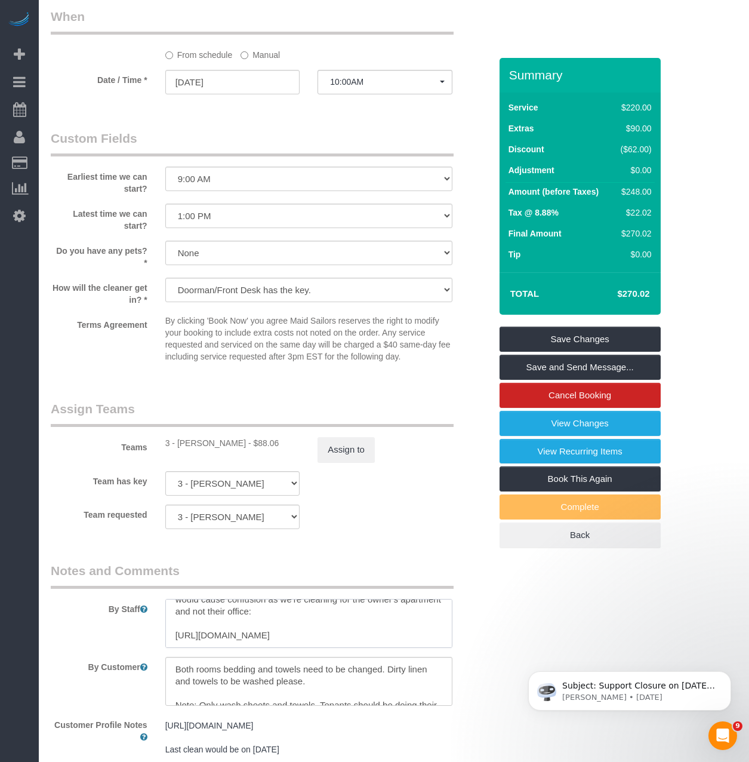
click at [305, 638] on textarea at bounding box center [308, 623] width 287 height 49
click at [176, 609] on textarea at bounding box center [308, 623] width 287 height 49
type textarea "For concerns, do not call the number, it's an office number and would cause con…"
click at [214, 690] on textarea at bounding box center [308, 681] width 287 height 49
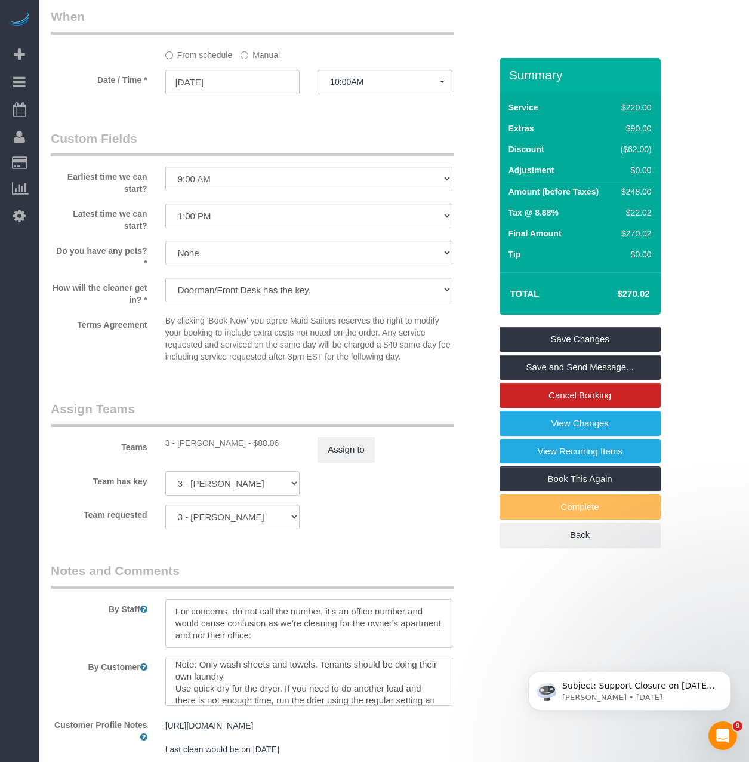
scroll to position [53, 0]
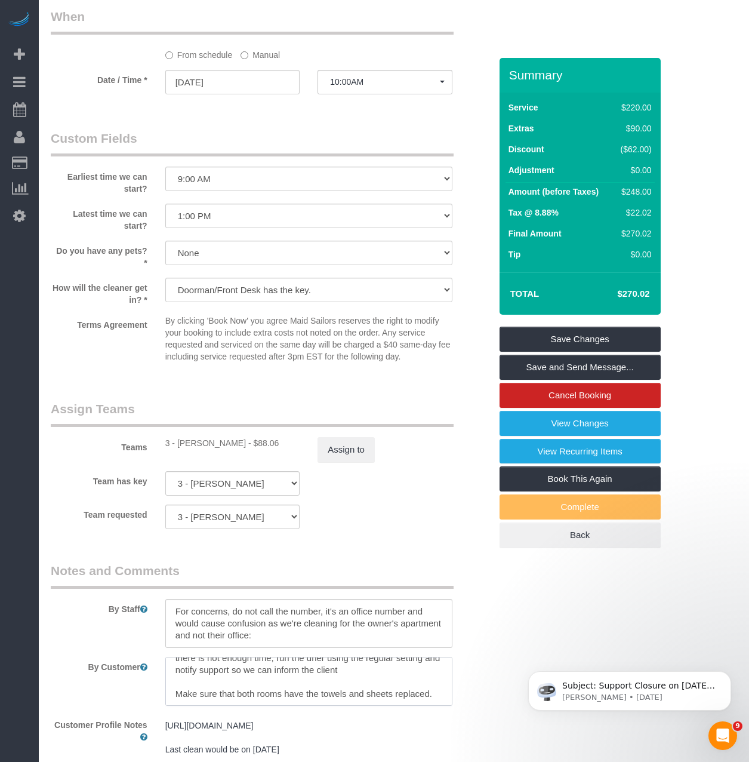
drag, startPoint x: 355, startPoint y: 700, endPoint x: 235, endPoint y: 681, distance: 121.5
click at [235, 681] on textarea at bounding box center [308, 681] width 287 height 49
click at [176, 659] on textarea at bounding box center [308, 681] width 287 height 49
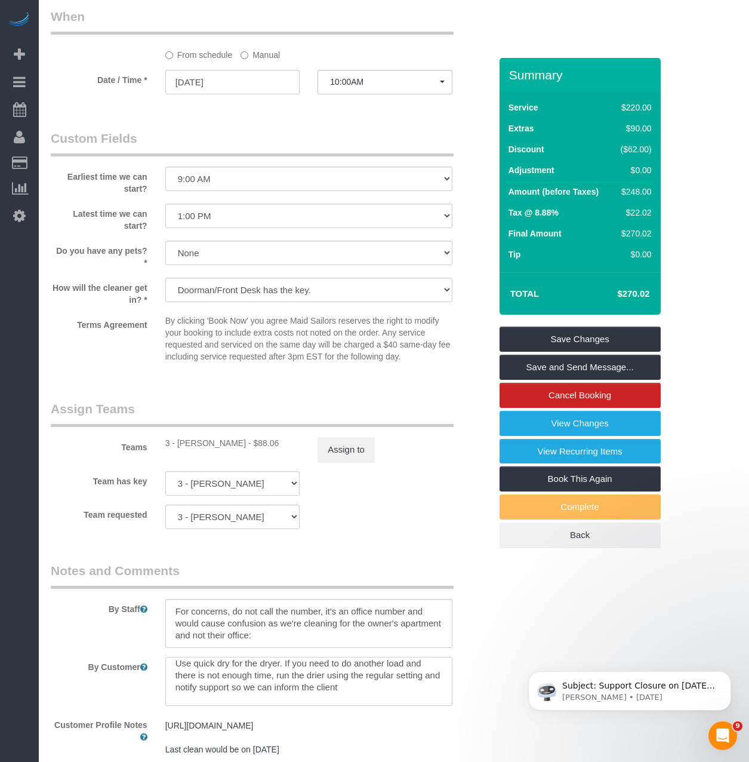
type textarea "Both rooms bedding and towels need to be changed. Dirty linen and towels to be …"
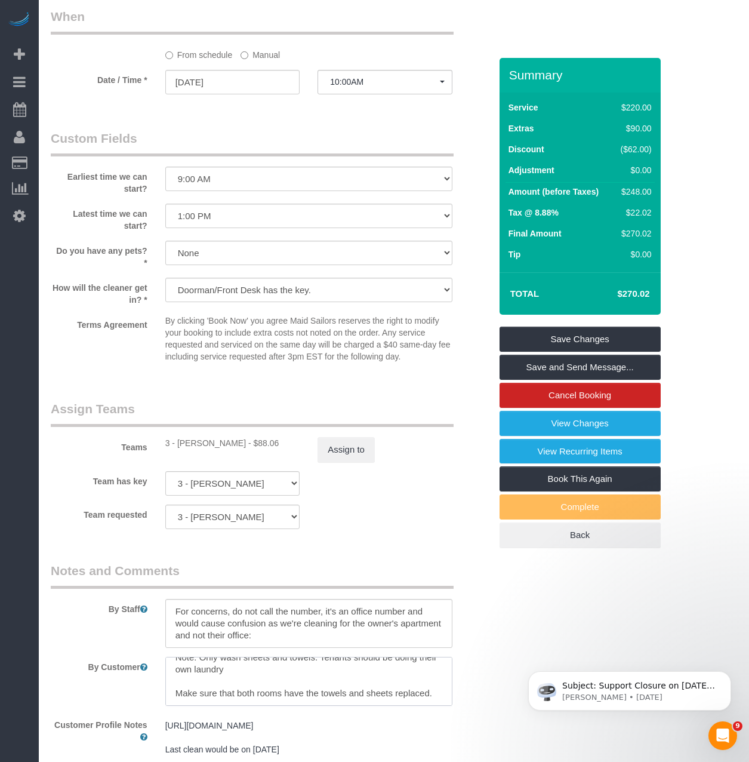
scroll to position [48, 0]
click at [259, 607] on textarea at bounding box center [308, 623] width 287 height 49
paste textarea "Use quick dry for the dryer. If you need to do another load and there is not en…"
type textarea "Use quick dry for the dryer. If you need to do another load and there is not en…"
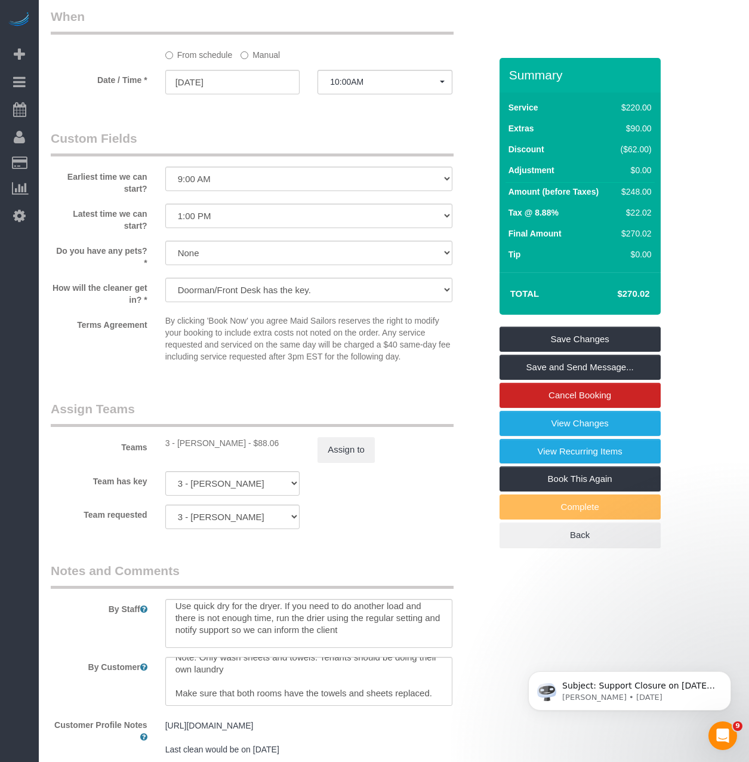
click at [426, 492] on div "Team has key 3 - [PERSON_NAME] 000- [PERSON_NAME] 000 - Partnerships 000 - TEAM…" at bounding box center [271, 483] width 458 height 24
click at [534, 372] on link "Save and Send Message..." at bounding box center [580, 367] width 161 height 25
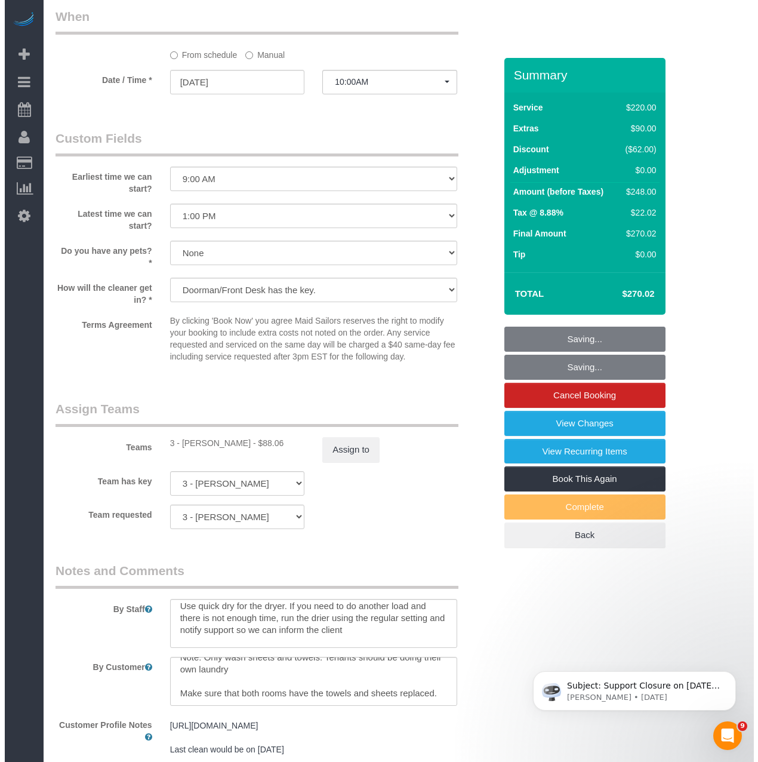
scroll to position [1213, 0]
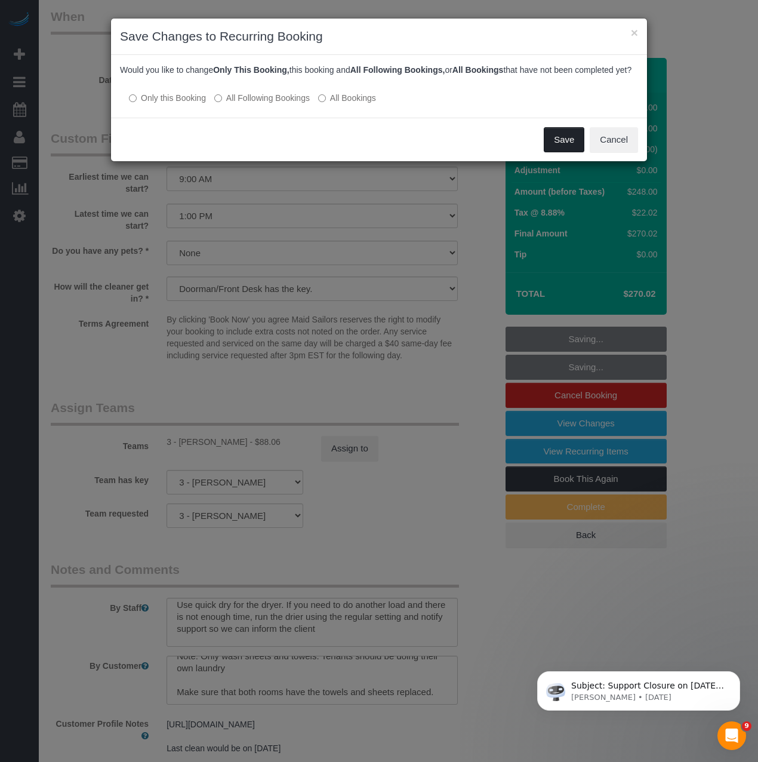
click at [567, 147] on button "Save" at bounding box center [564, 139] width 41 height 25
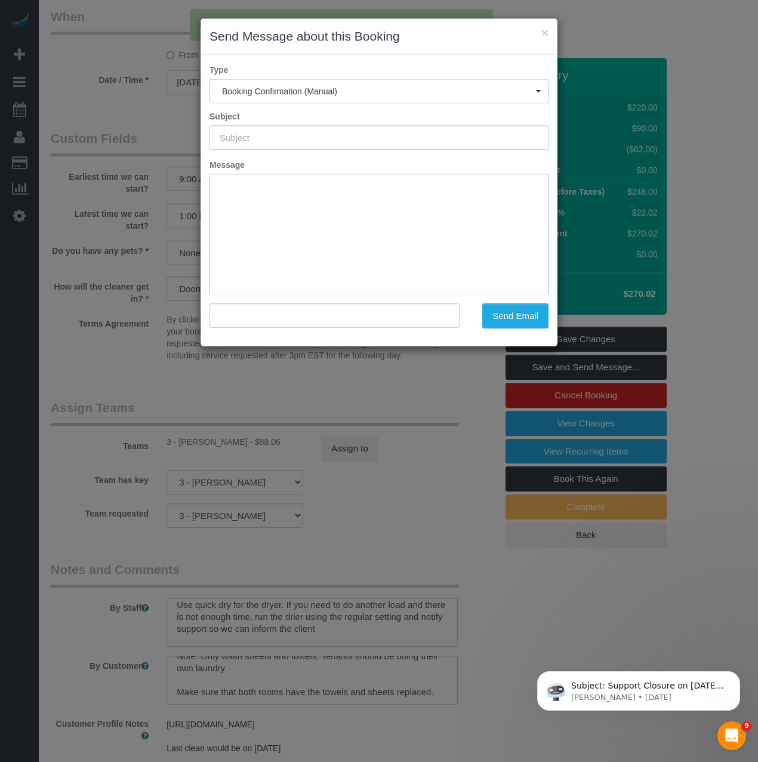
type input "Cleaning Confirmed for [DATE] 10:00am"
type input ""[PERSON_NAME]" <[PERSON_NAME][EMAIL_ADDRESS][DOMAIN_NAME]>"
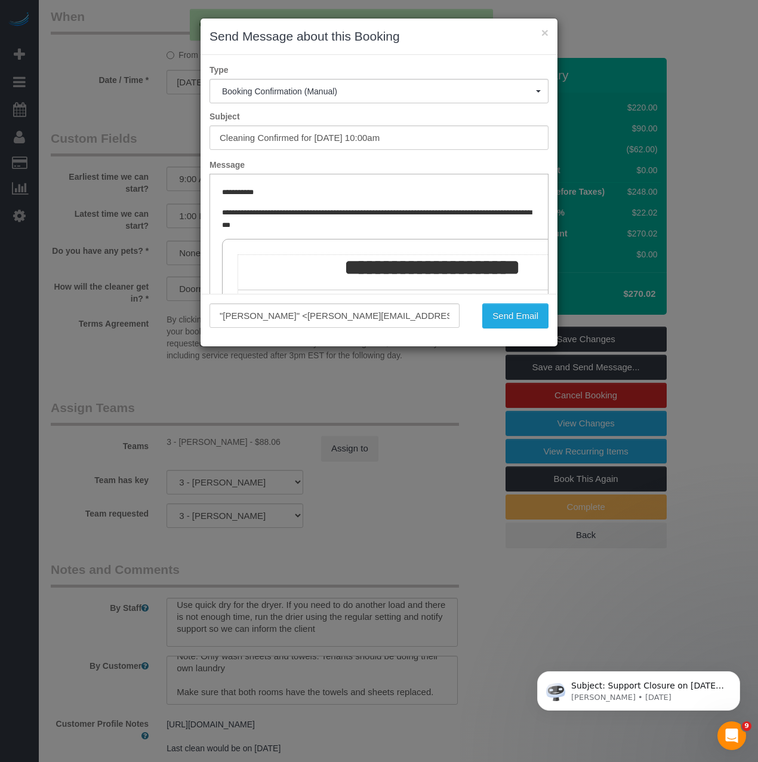
scroll to position [0, 0]
click at [546, 35] on button "×" at bounding box center [545, 32] width 7 height 13
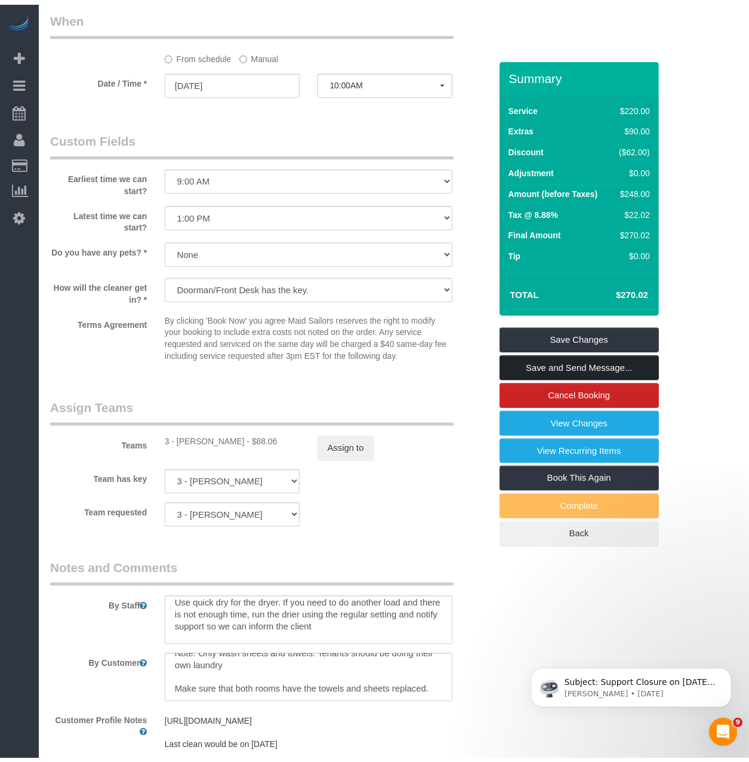
scroll to position [1217, 0]
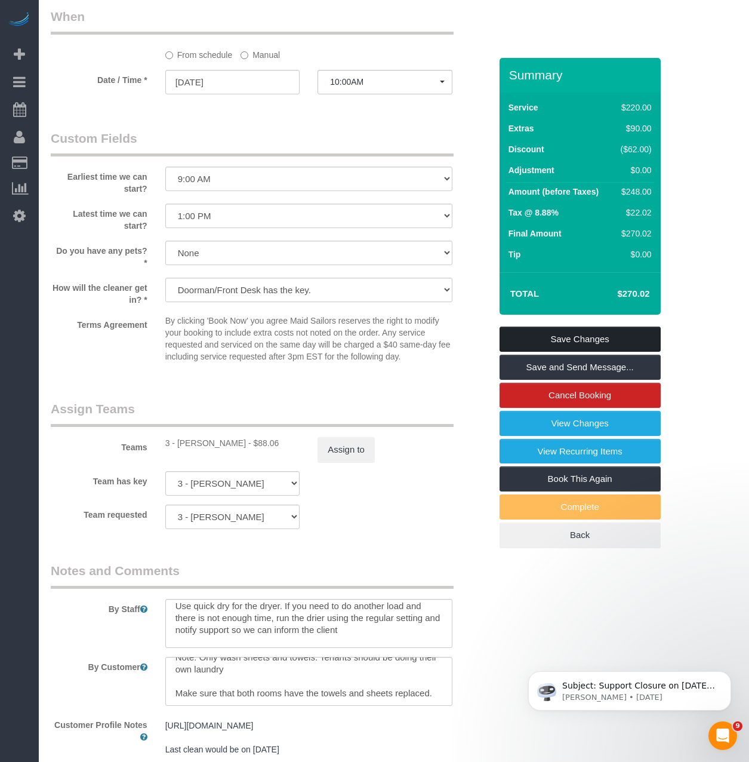
click at [571, 342] on link "Save Changes" at bounding box center [580, 339] width 161 height 25
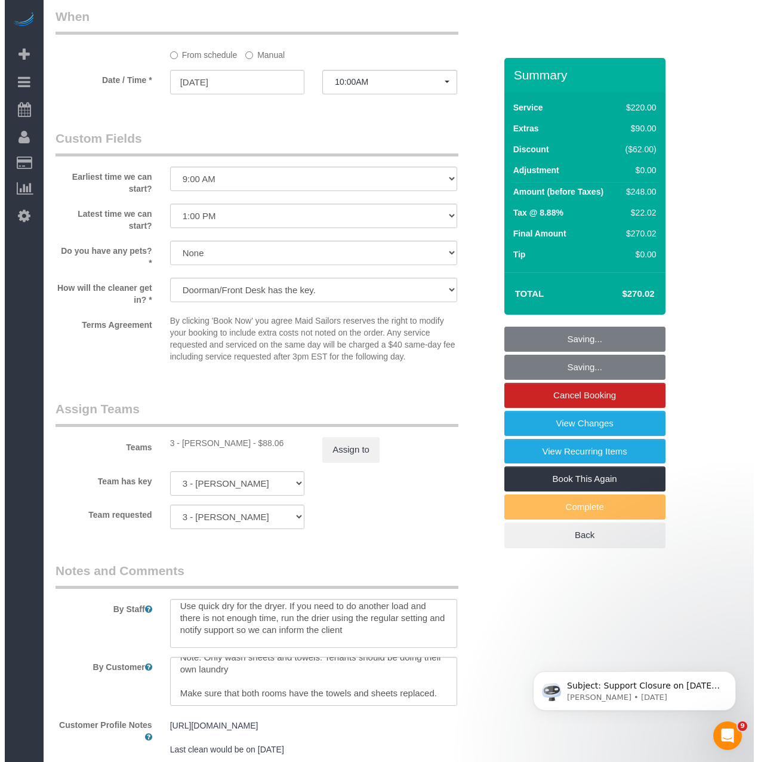
scroll to position [1213, 0]
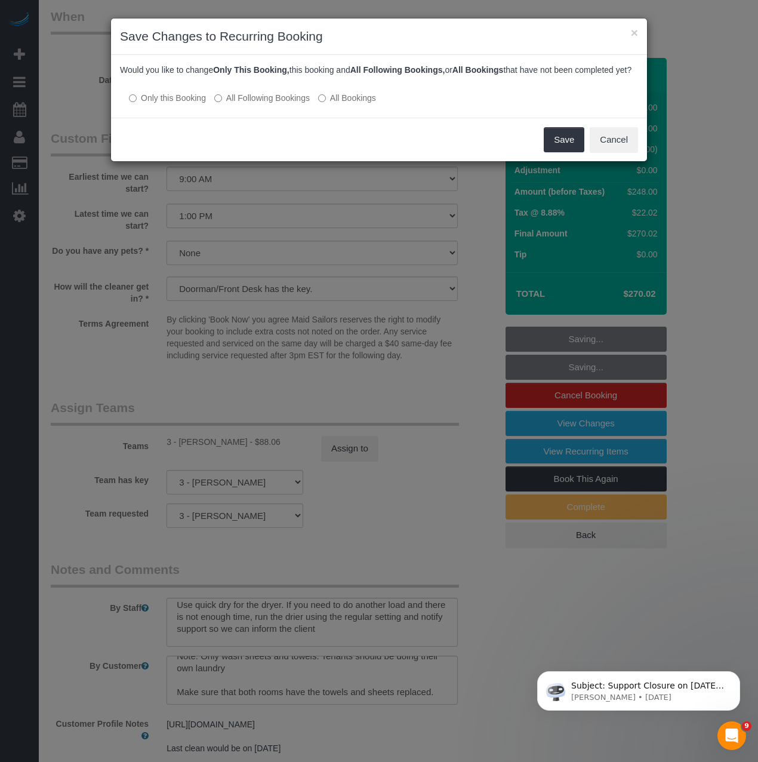
click at [217, 91] on div at bounding box center [379, 86] width 518 height 10
click at [214, 118] on div "Would you like to change Only This Booking, this booking and All Following Book…" at bounding box center [379, 86] width 536 height 63
click at [554, 152] on button "Save" at bounding box center [564, 139] width 41 height 25
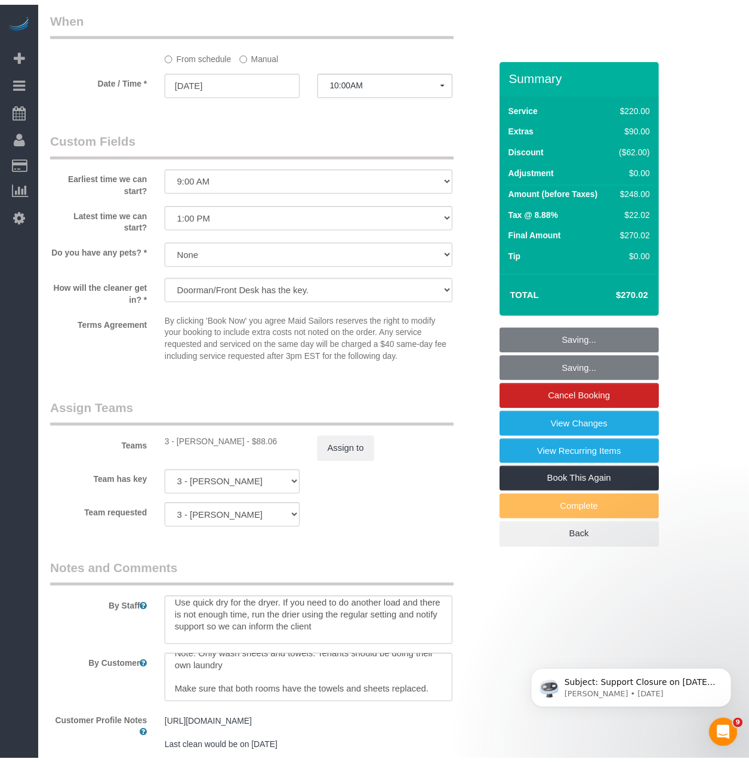
scroll to position [1217, 0]
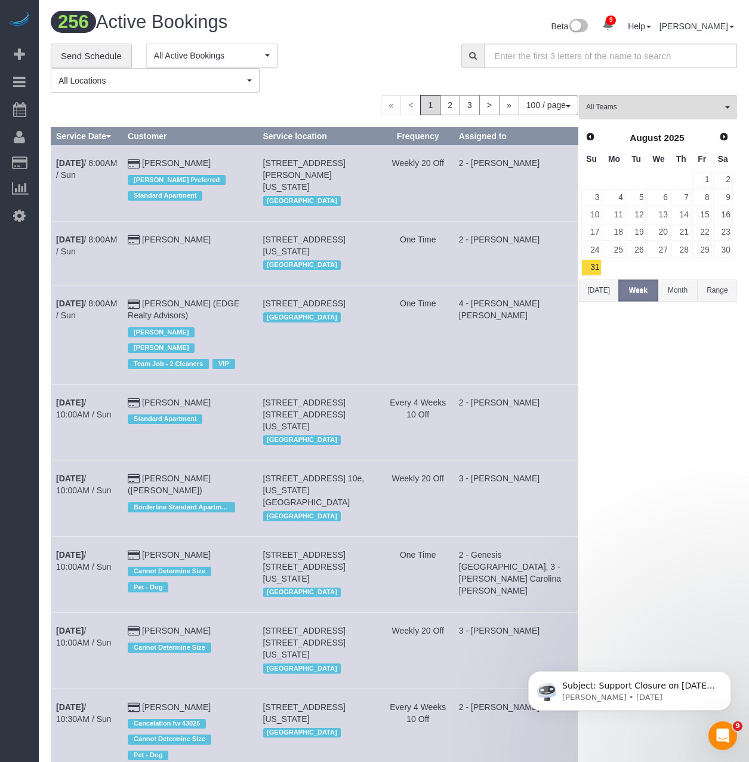
click at [339, 78] on div "**********" at bounding box center [247, 69] width 393 height 50
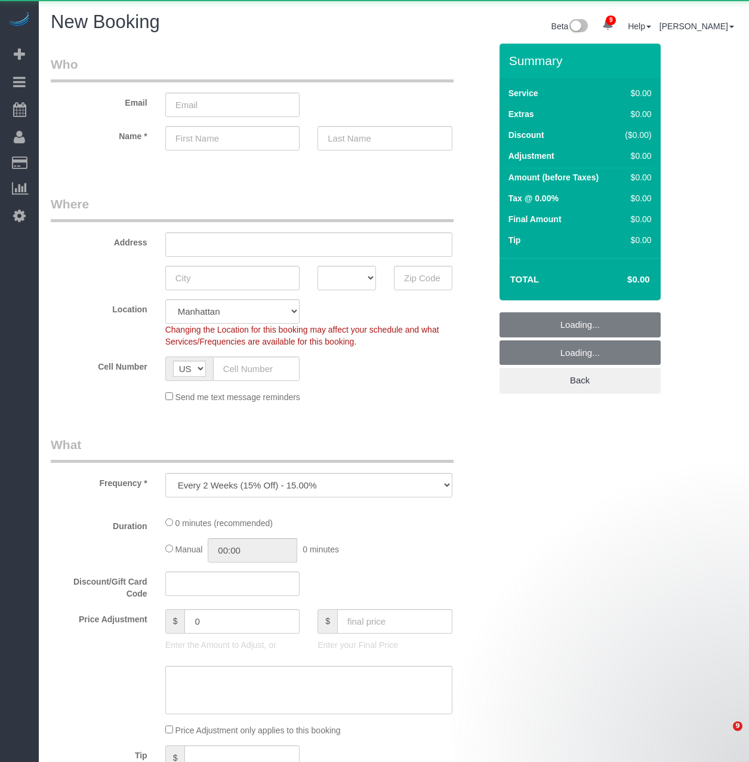
select select "number:89"
select select "number:90"
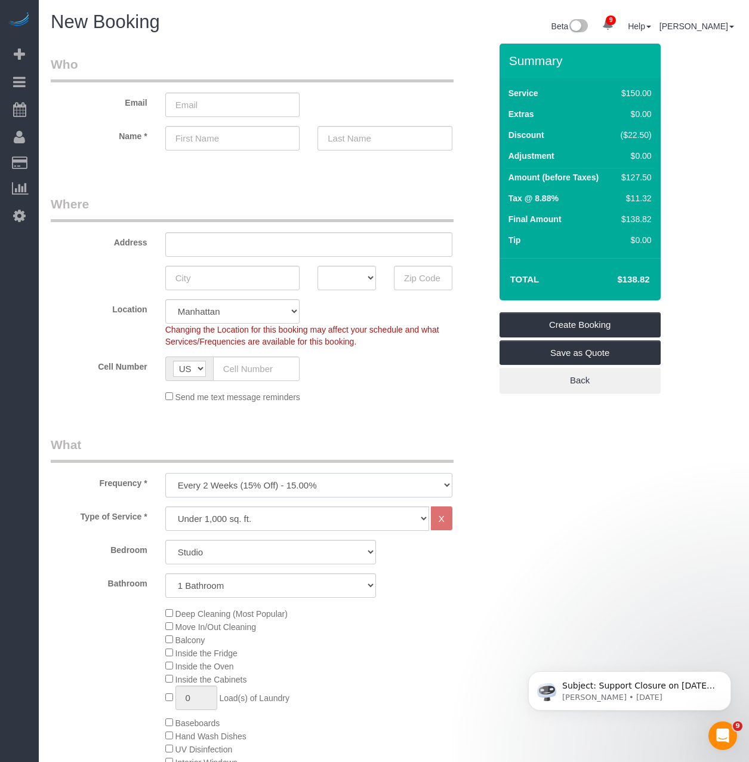
click at [291, 480] on select "One Time Weekly (20% Off) - 20.00% Every 2 Weeks (15% Off) - 15.00% Every 4 Wee…" at bounding box center [308, 485] width 287 height 24
click at [252, 485] on select "One Time Weekly (20% Off) - 20.00% Every 2 Weeks (15% Off) - 15.00% Every 4 Wee…" at bounding box center [308, 485] width 287 height 24
select select "object:3202"
click at [165, 473] on select "One Time Weekly (20% Off) - 20.00% Every 2 Weeks (15% Off) - 15.00% Every 4 Wee…" at bounding box center [308, 485] width 287 height 24
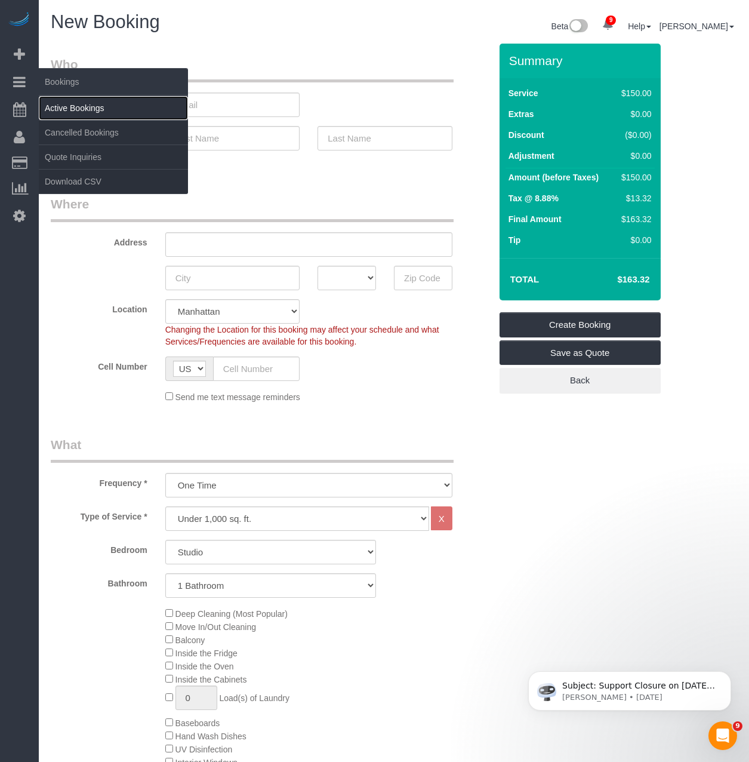
click at [62, 105] on link "Active Bookings" at bounding box center [113, 108] width 149 height 24
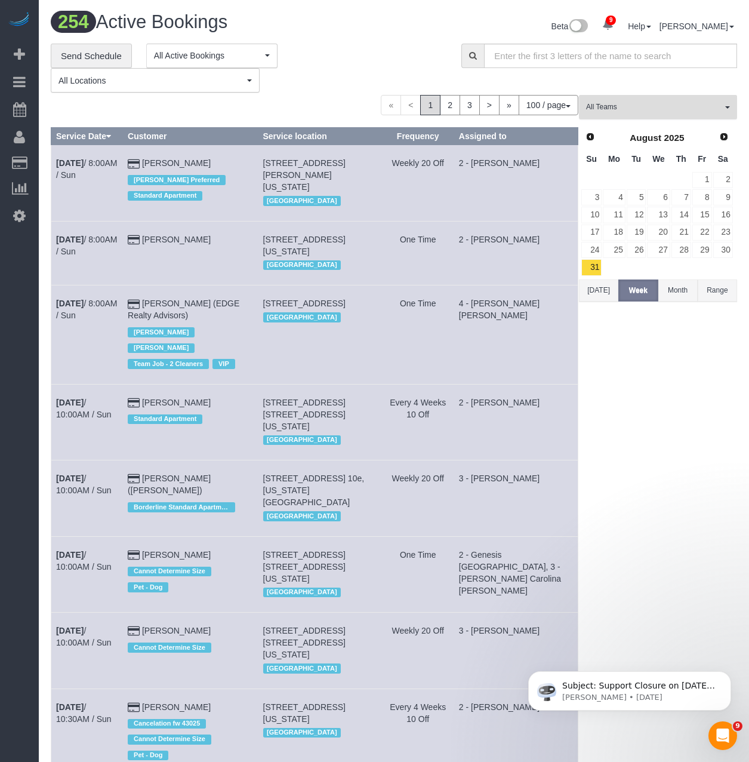
click at [652, 99] on button "All Teams" at bounding box center [658, 107] width 158 height 24
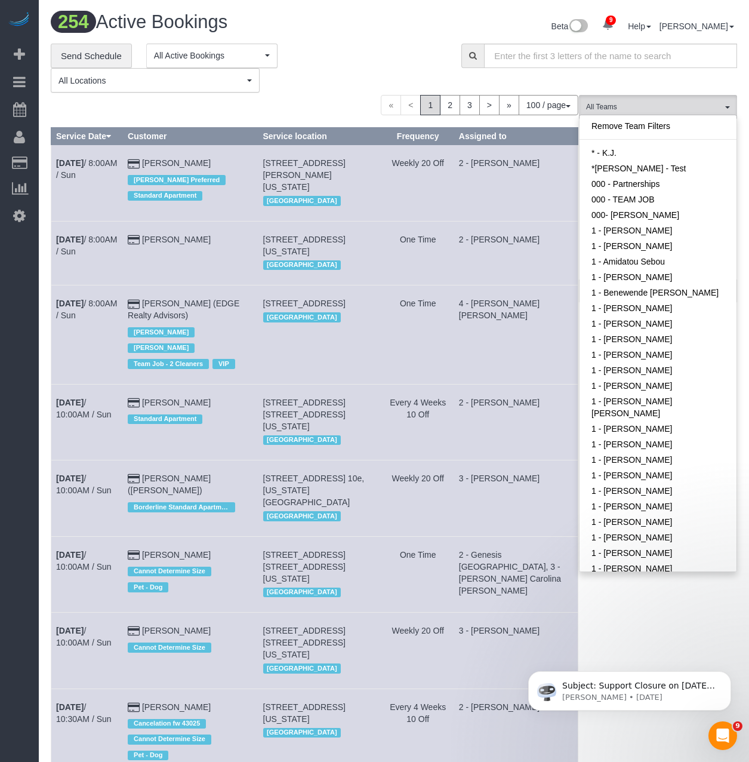
click at [660, 613] on div "Subject: Support Closure on September 1st, 2025 Hey Everyone: Automaid Support …" at bounding box center [630, 635] width 220 height 149
click at [660, 610] on div "Subject: Support Closure on September 1st, 2025 Hey Everyone: Automaid Support …" at bounding box center [630, 635] width 220 height 149
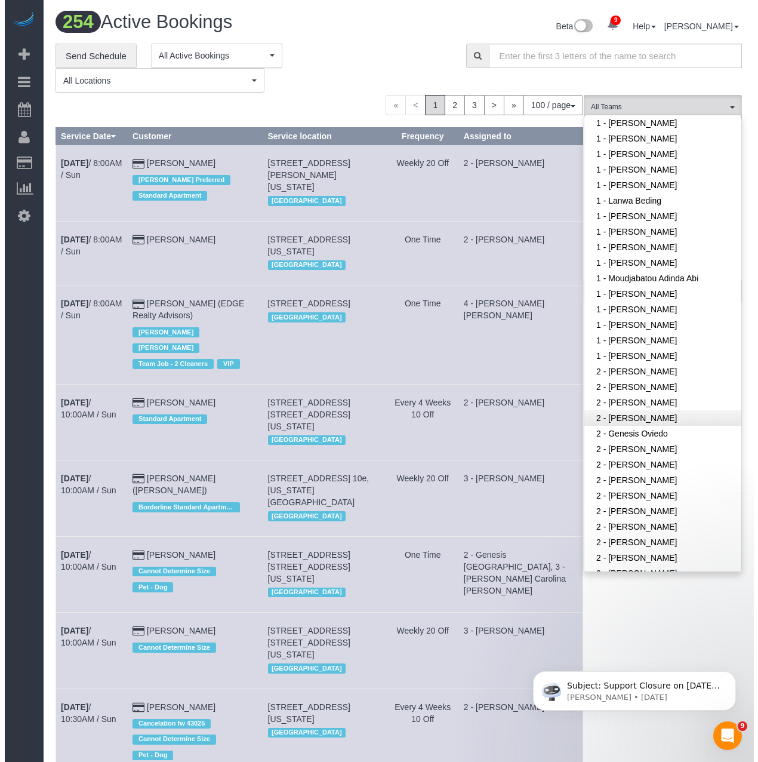
scroll to position [597, 0]
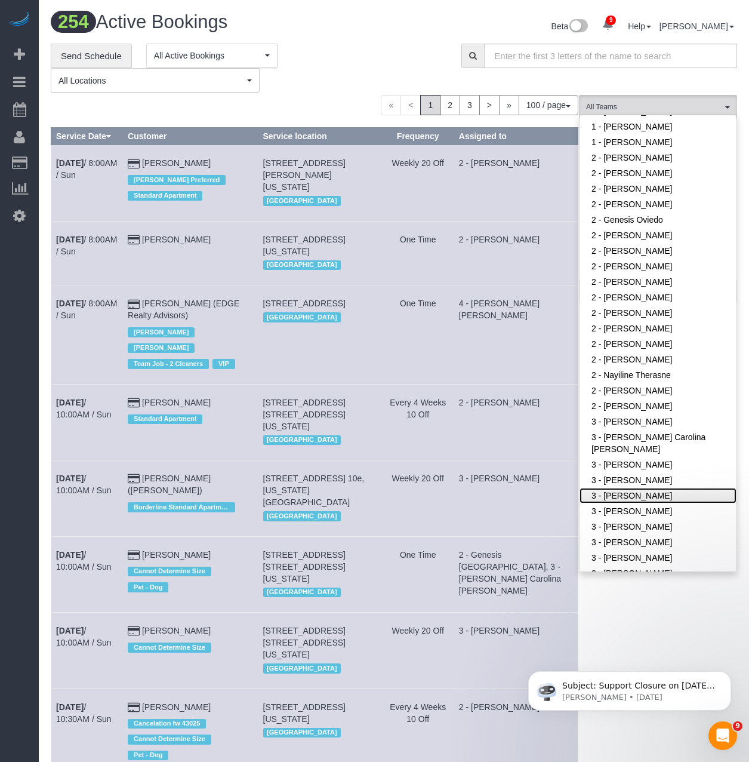
click at [635, 493] on link "3 - [PERSON_NAME]" at bounding box center [658, 496] width 157 height 16
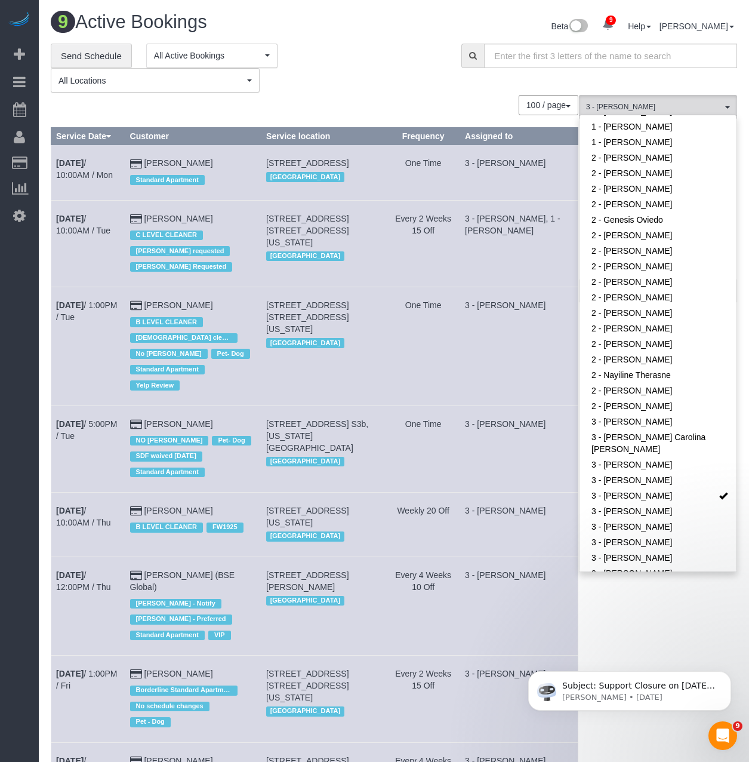
click at [478, 64] on span at bounding box center [473, 56] width 23 height 24
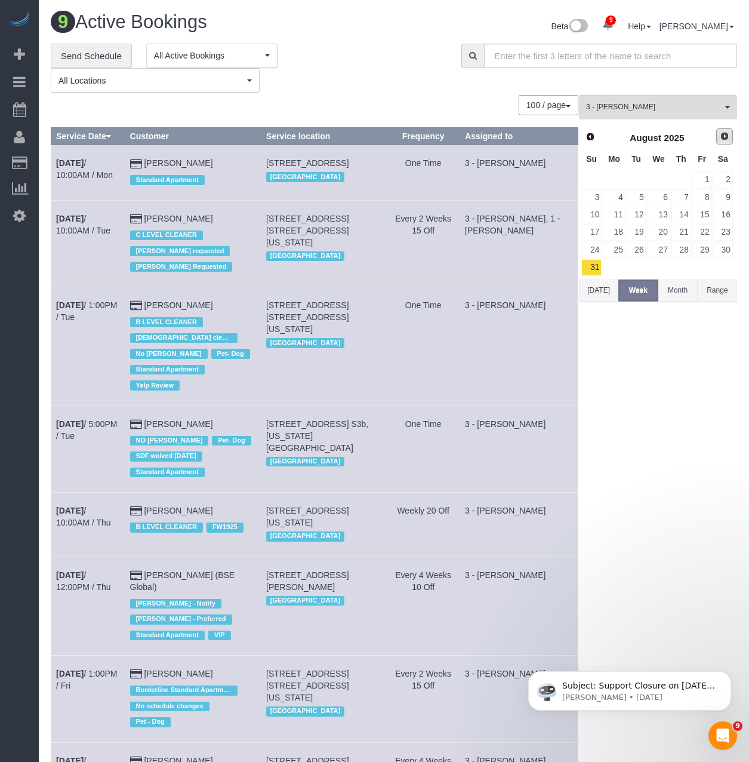
click at [727, 137] on span "Next" at bounding box center [725, 136] width 10 height 10
click at [616, 173] on link "1" at bounding box center [614, 180] width 22 height 16
